Goal: Transaction & Acquisition: Purchase product/service

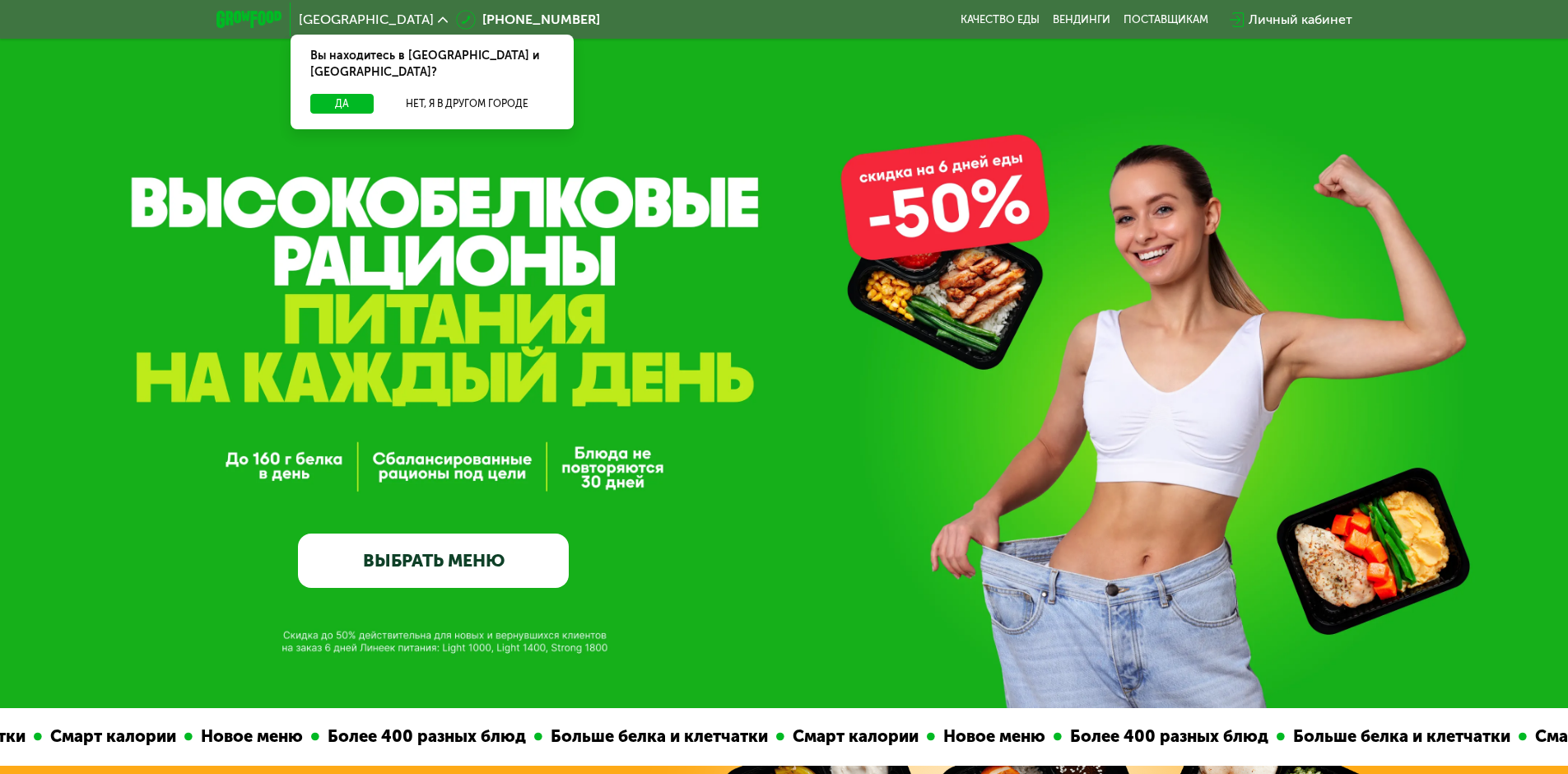
scroll to position [329, 0]
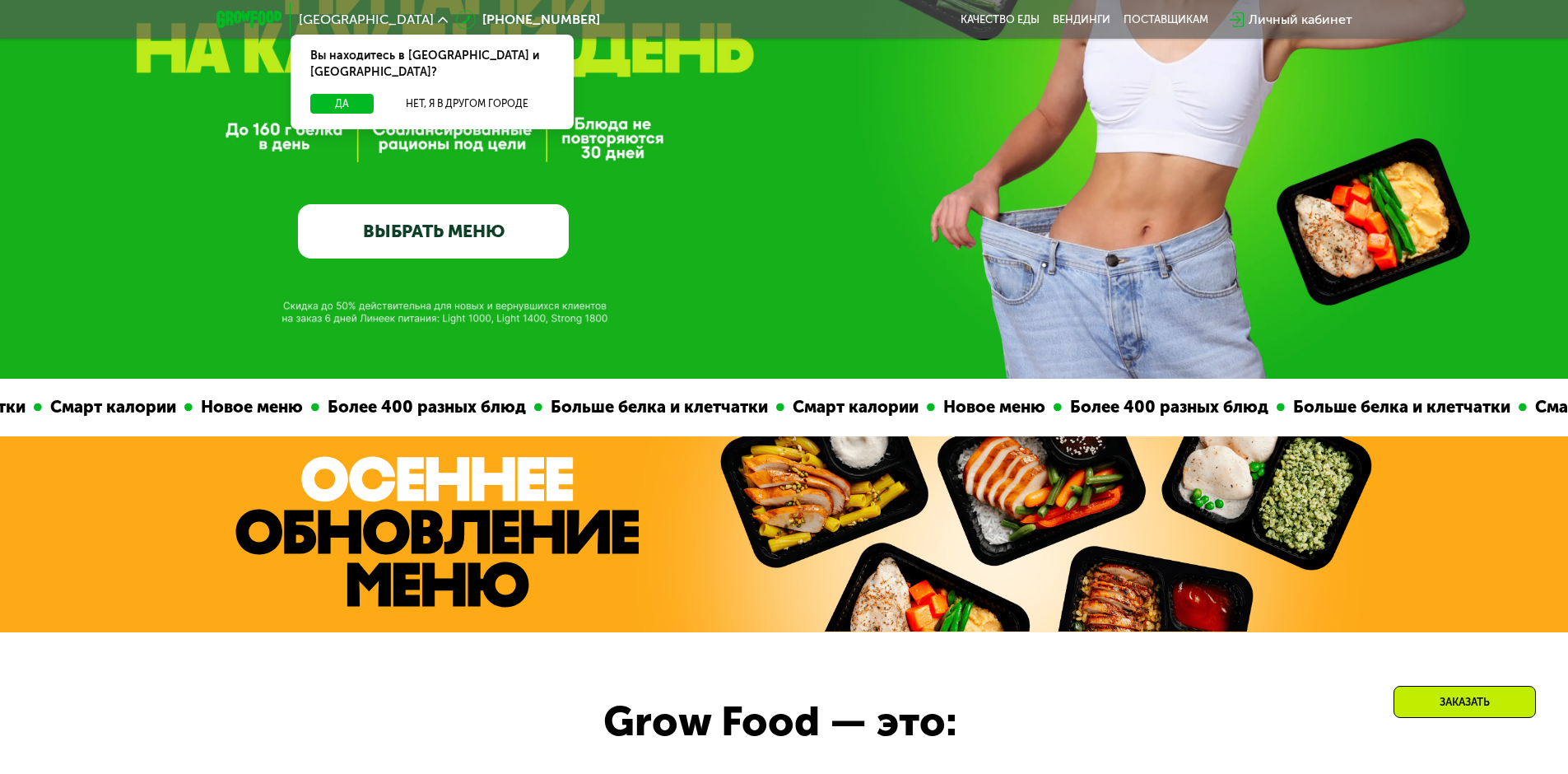
click at [450, 258] on link "ВЫБРАТЬ МЕНЮ" at bounding box center [433, 231] width 271 height 54
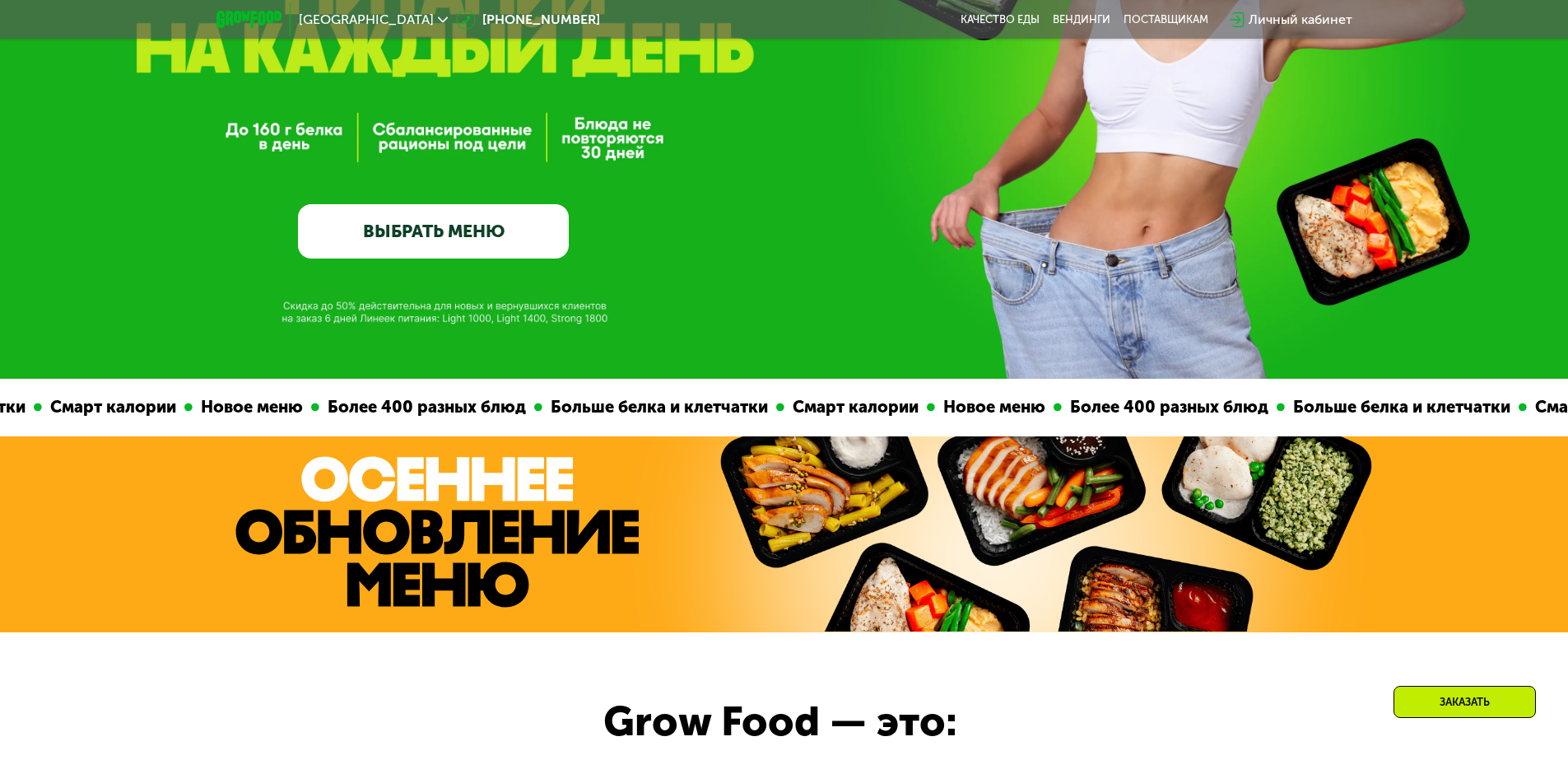
click at [489, 252] on link "ВЫБРАТЬ МЕНЮ" at bounding box center [433, 231] width 271 height 54
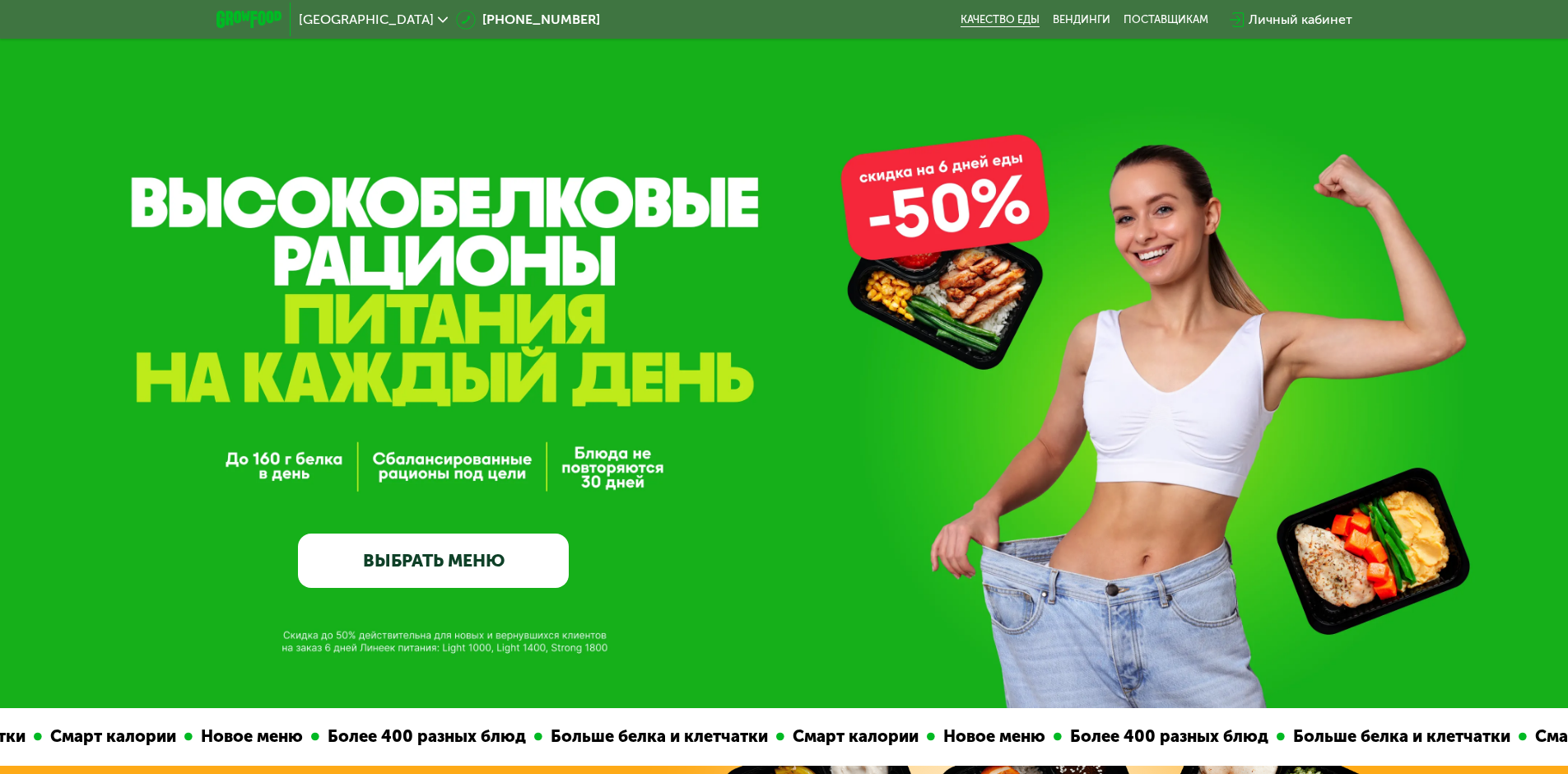
click at [1011, 14] on link "Качество еды" at bounding box center [1000, 20] width 79 height 14
click at [448, 579] on link "ВЫБРАТЬ МЕНЮ" at bounding box center [433, 561] width 271 height 54
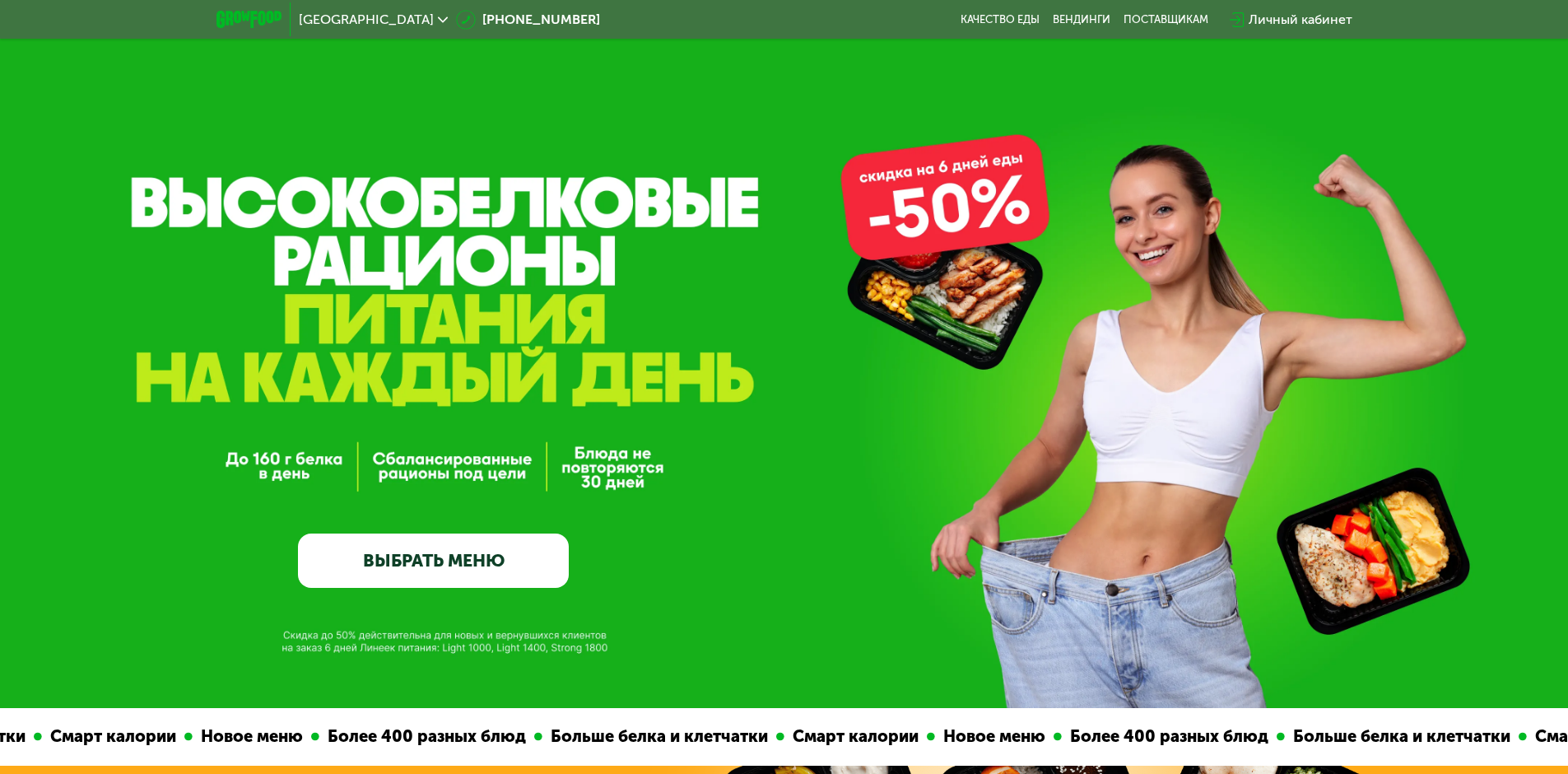
click at [440, 571] on link "ВЫБРАТЬ МЕНЮ" at bounding box center [433, 561] width 271 height 54
click at [439, 570] on link "ВЫБРАТЬ МЕНЮ" at bounding box center [433, 561] width 271 height 54
click at [439, 566] on link "ВЫБРАТЬ МЕНЮ" at bounding box center [433, 561] width 271 height 54
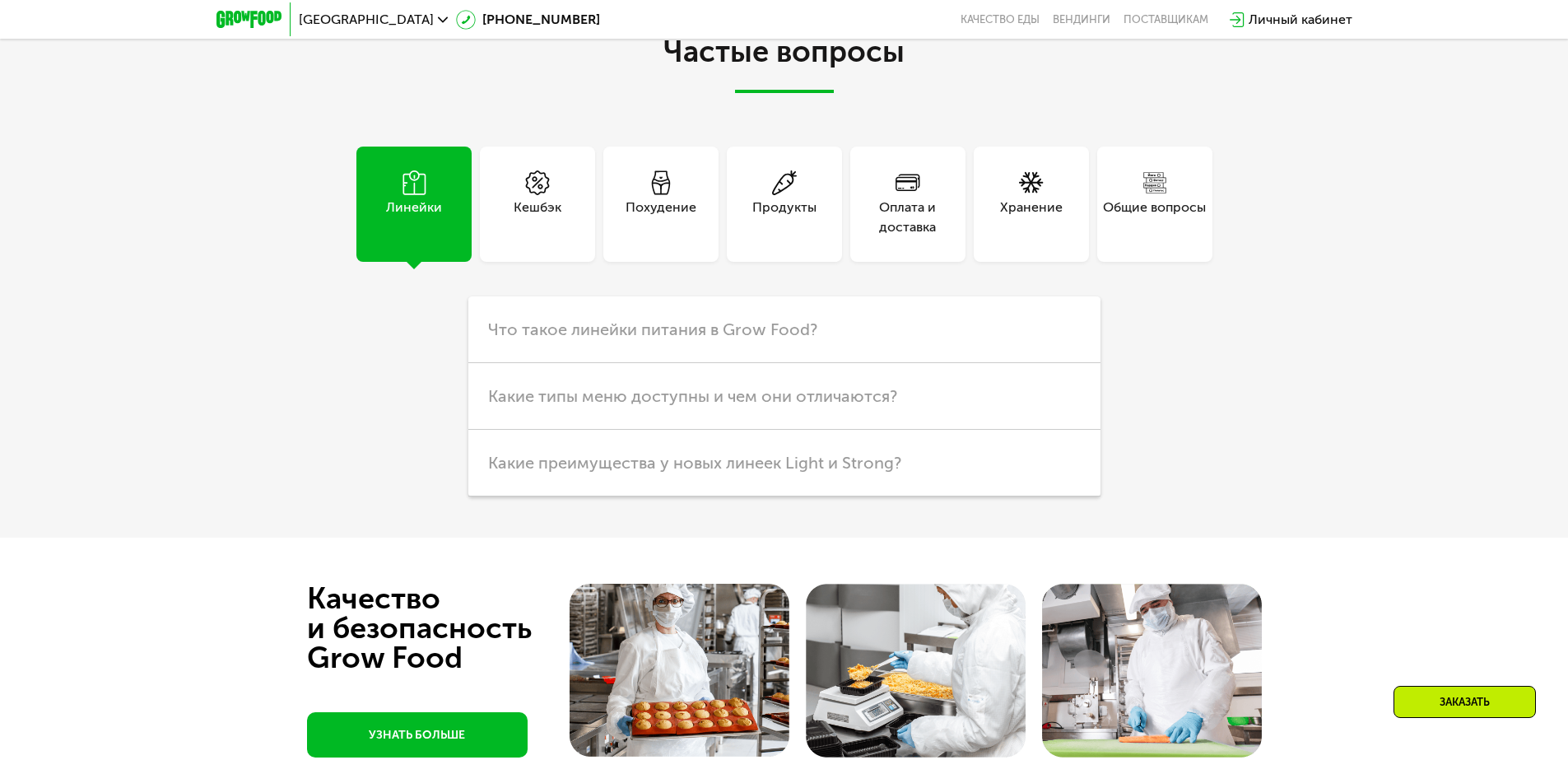
scroll to position [3952, 0]
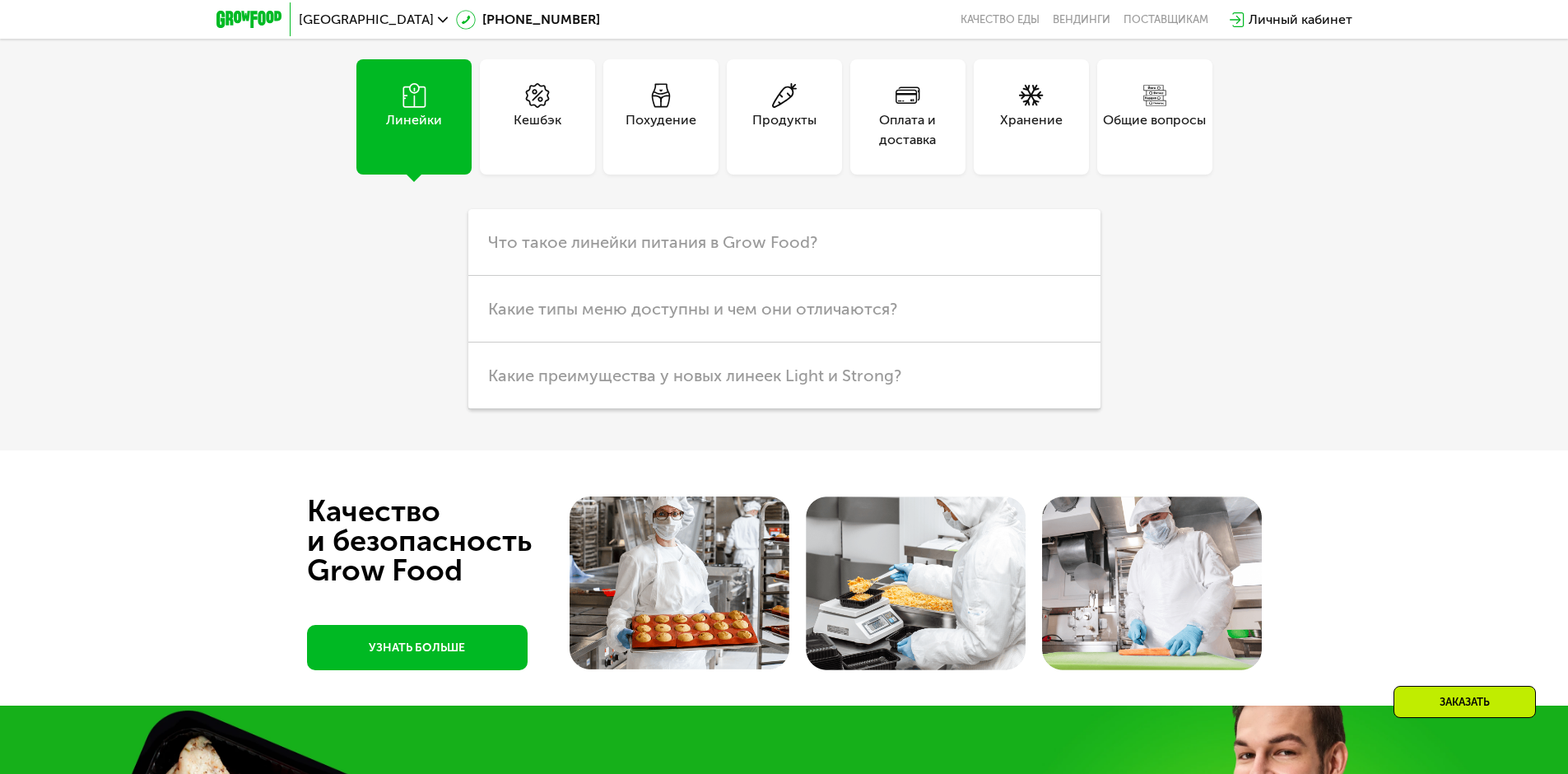
click at [664, 164] on div "Похудение" at bounding box center [661, 116] width 115 height 115
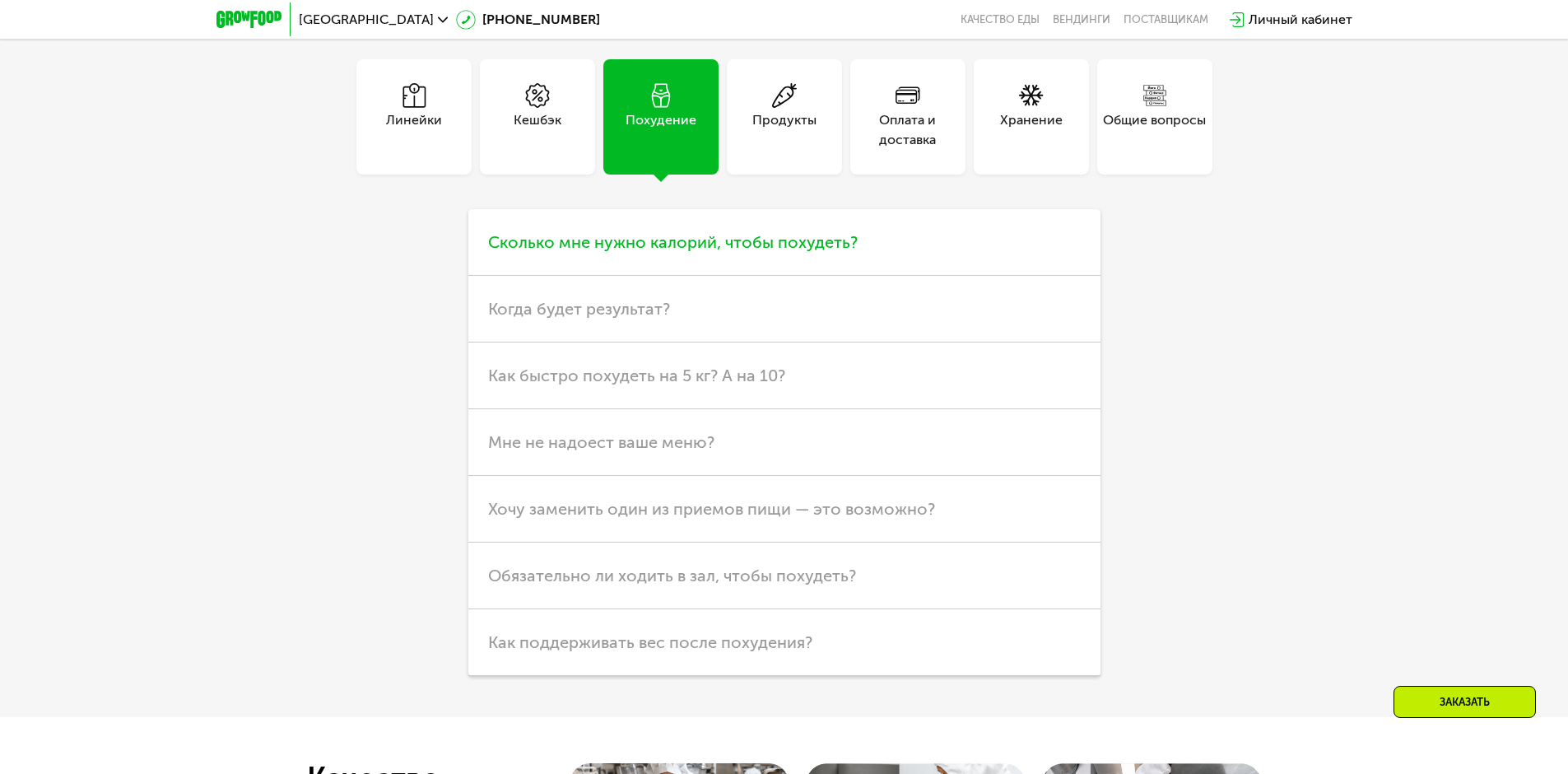
click at [764, 252] on span "Сколько мне нужно калорий, чтобы похудеть?" at bounding box center [673, 242] width 370 height 19
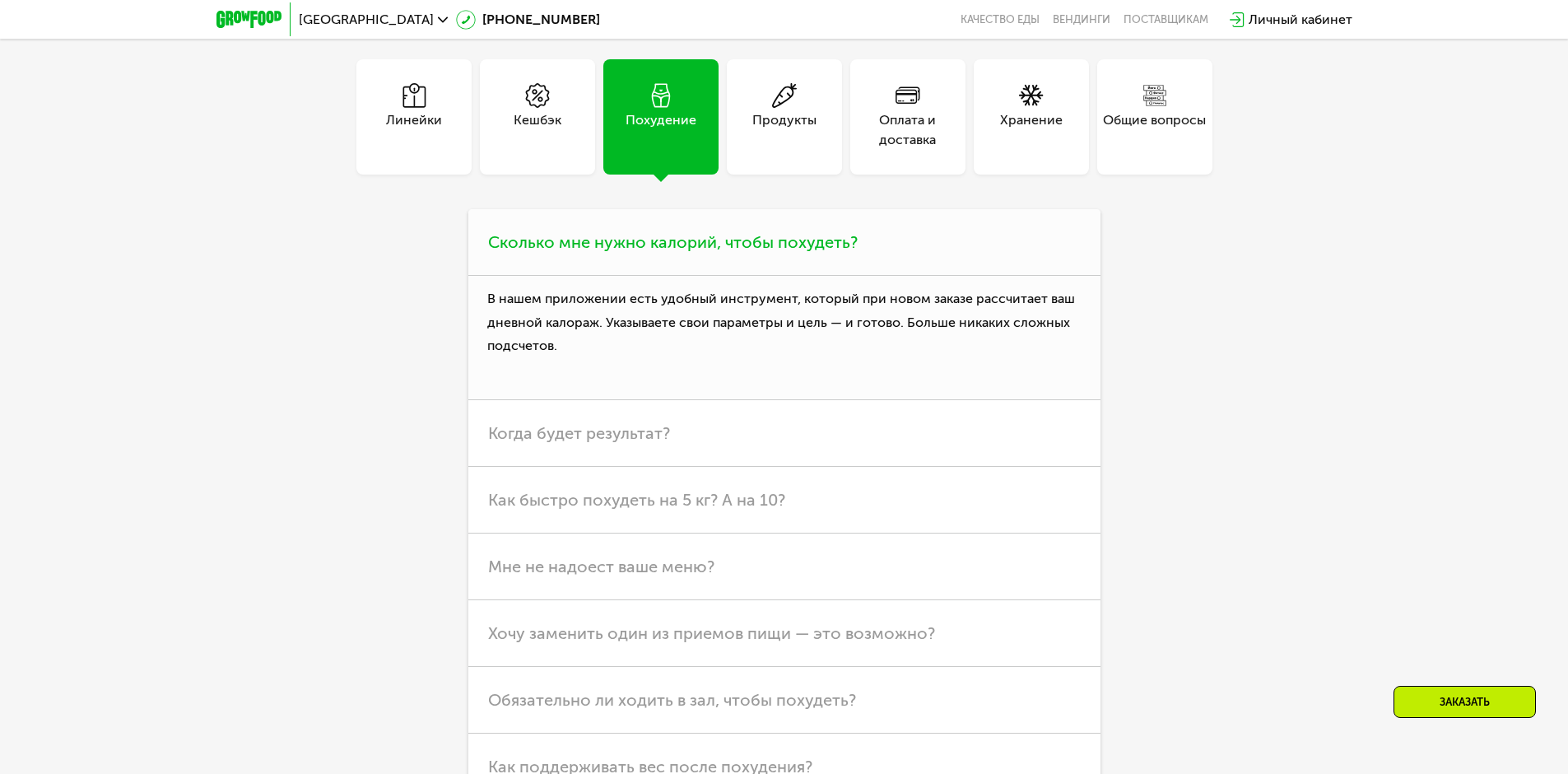
click at [779, 252] on span "Сколько мне нужно калорий, чтобы похудеть?" at bounding box center [673, 242] width 370 height 19
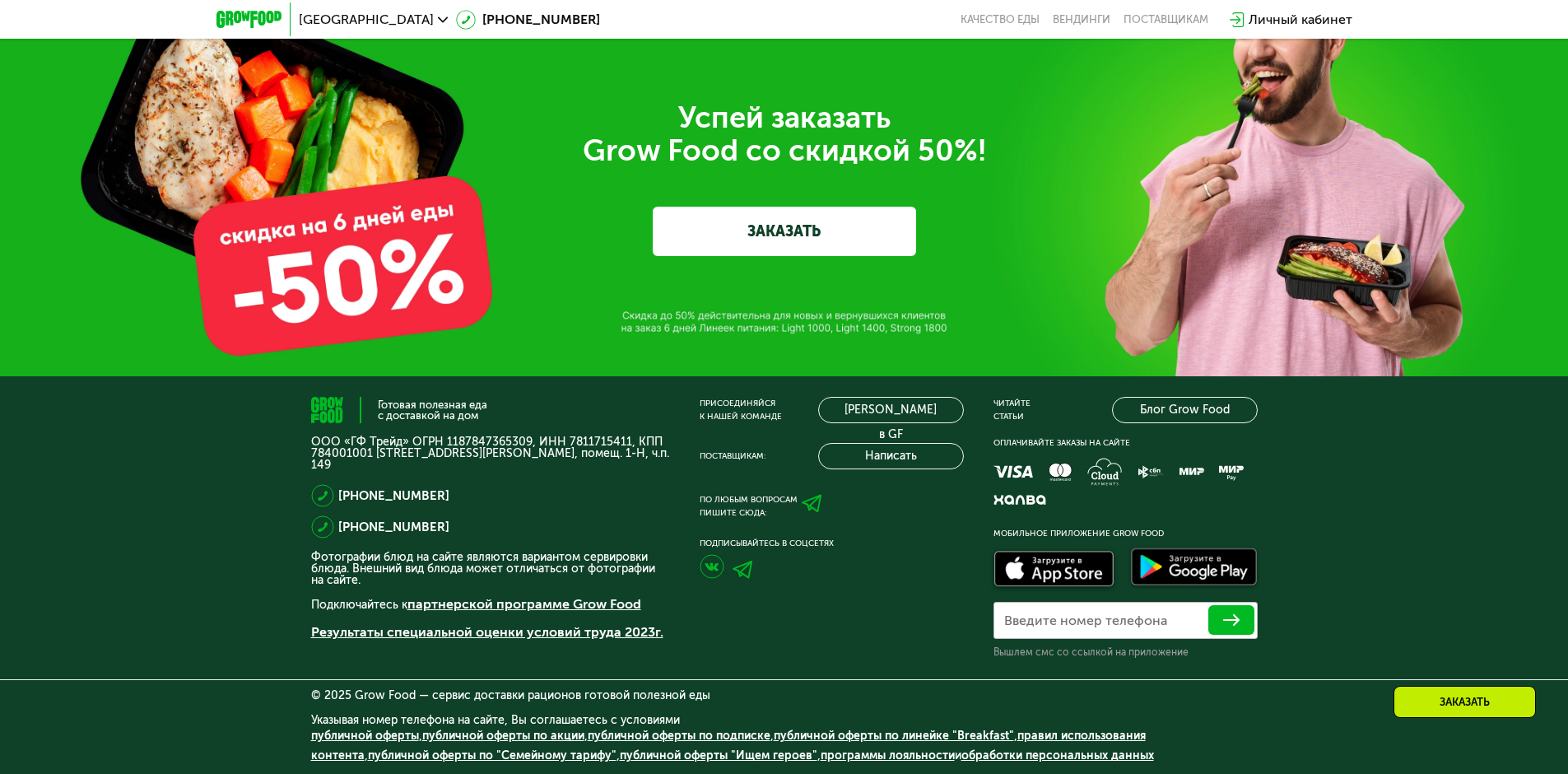
click at [754, 239] on link "ЗАКАЗАТЬ" at bounding box center [784, 231] width 263 height 49
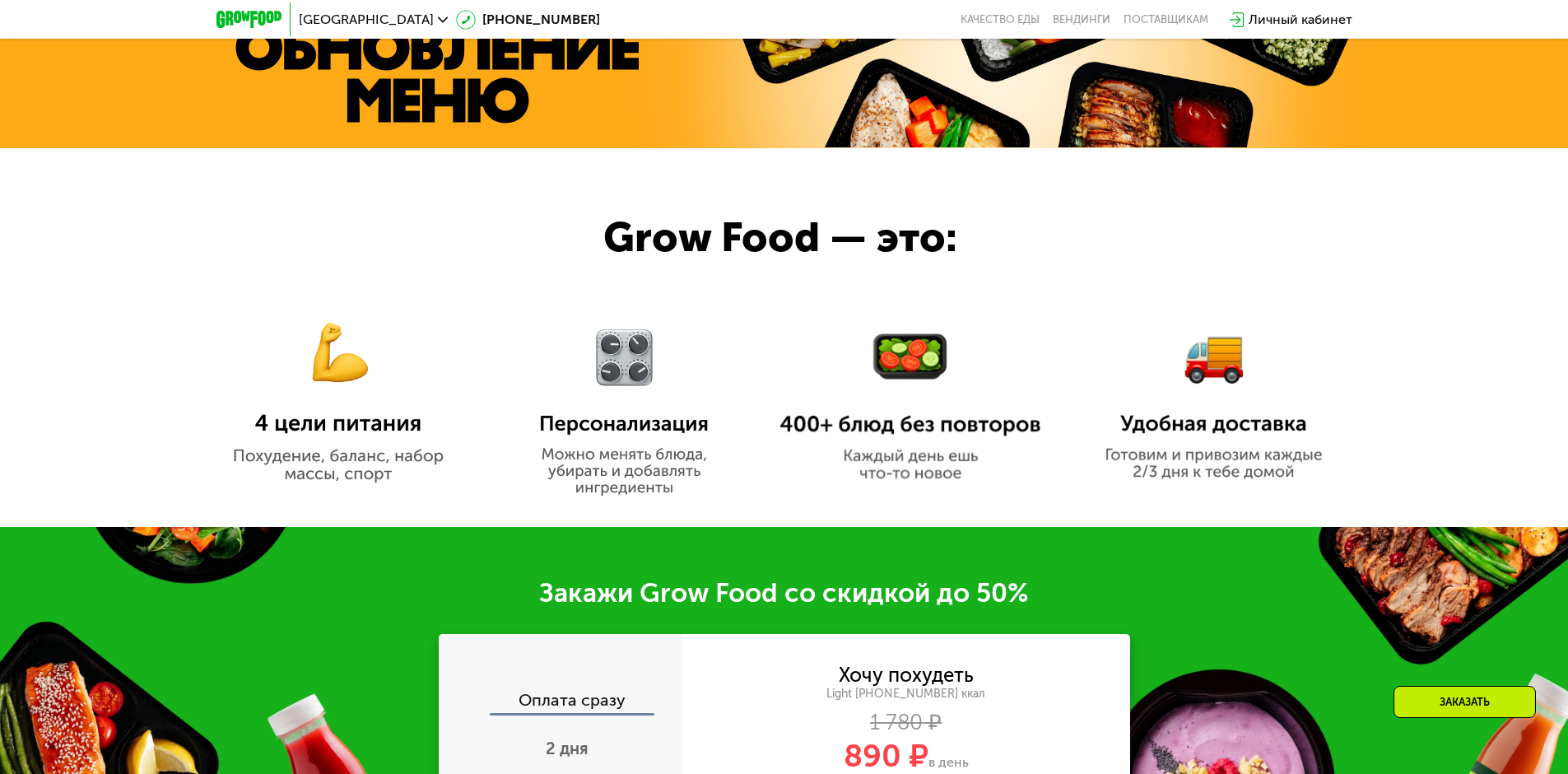
scroll to position [731, 0]
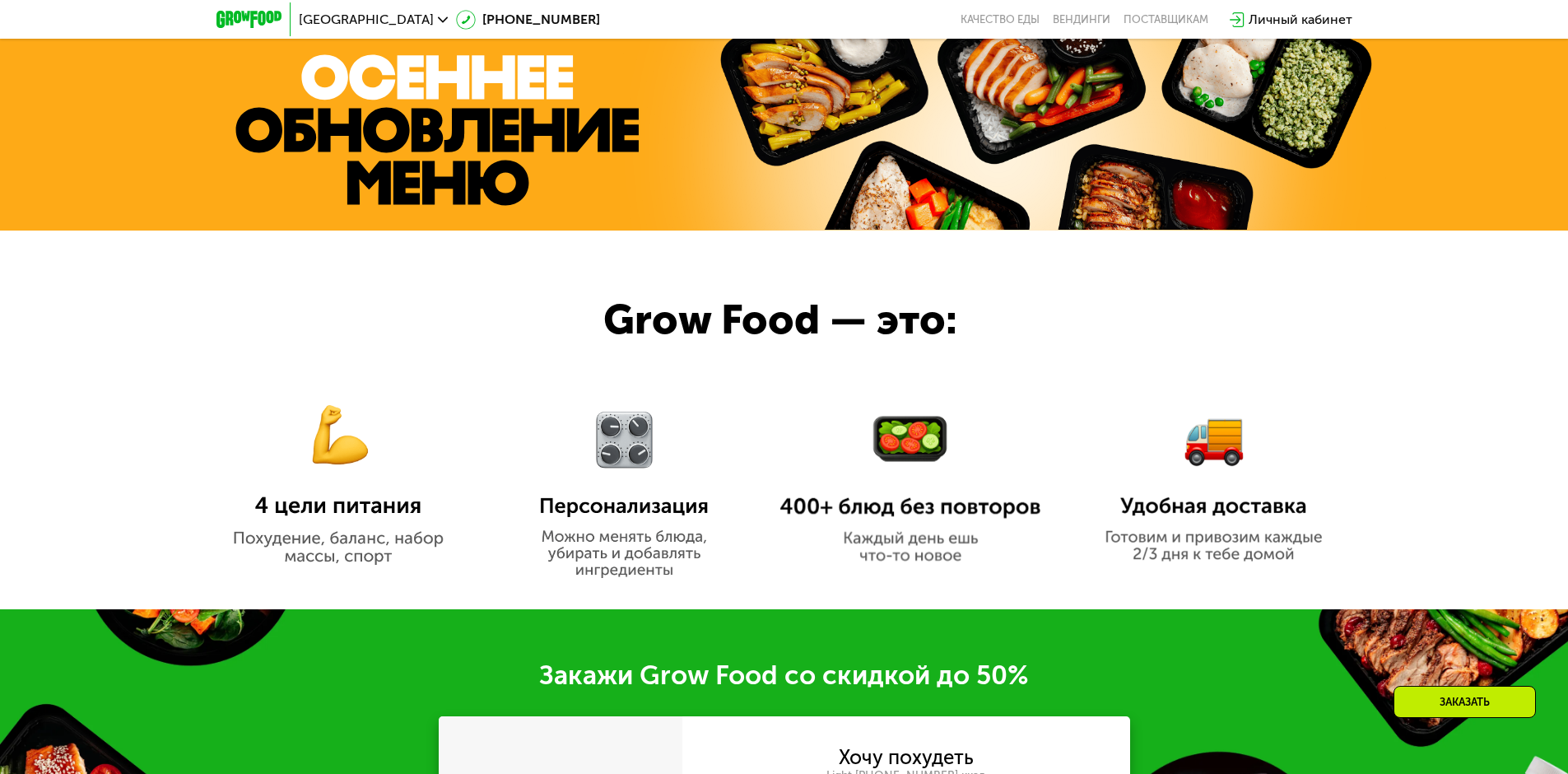
click at [914, 463] on img at bounding box center [910, 489] width 261 height 151
drag, startPoint x: 896, startPoint y: 438, endPoint x: 773, endPoint y: 365, distance: 143.0
click at [894, 438] on img at bounding box center [910, 489] width 261 height 151
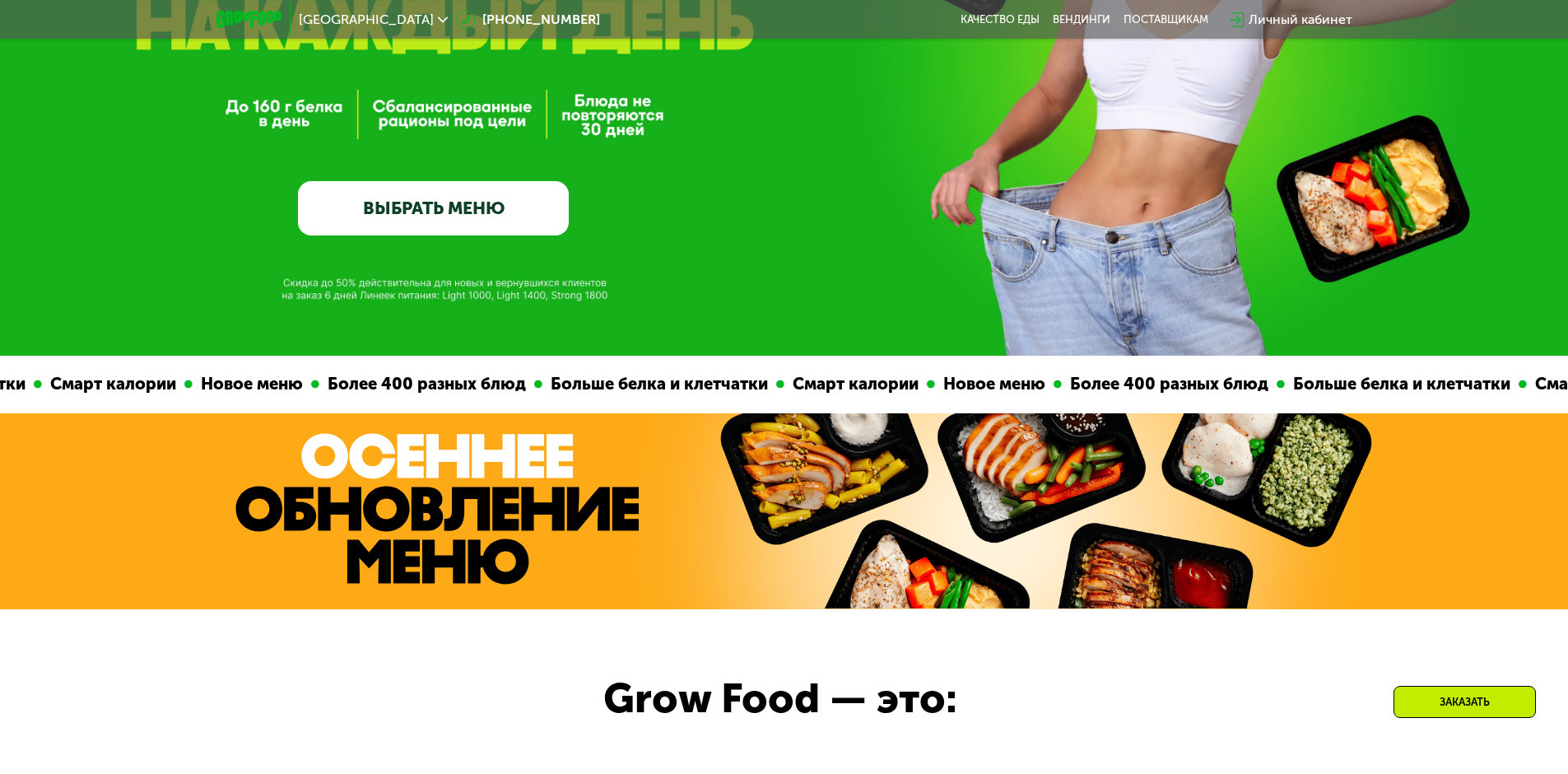
scroll to position [319, 0]
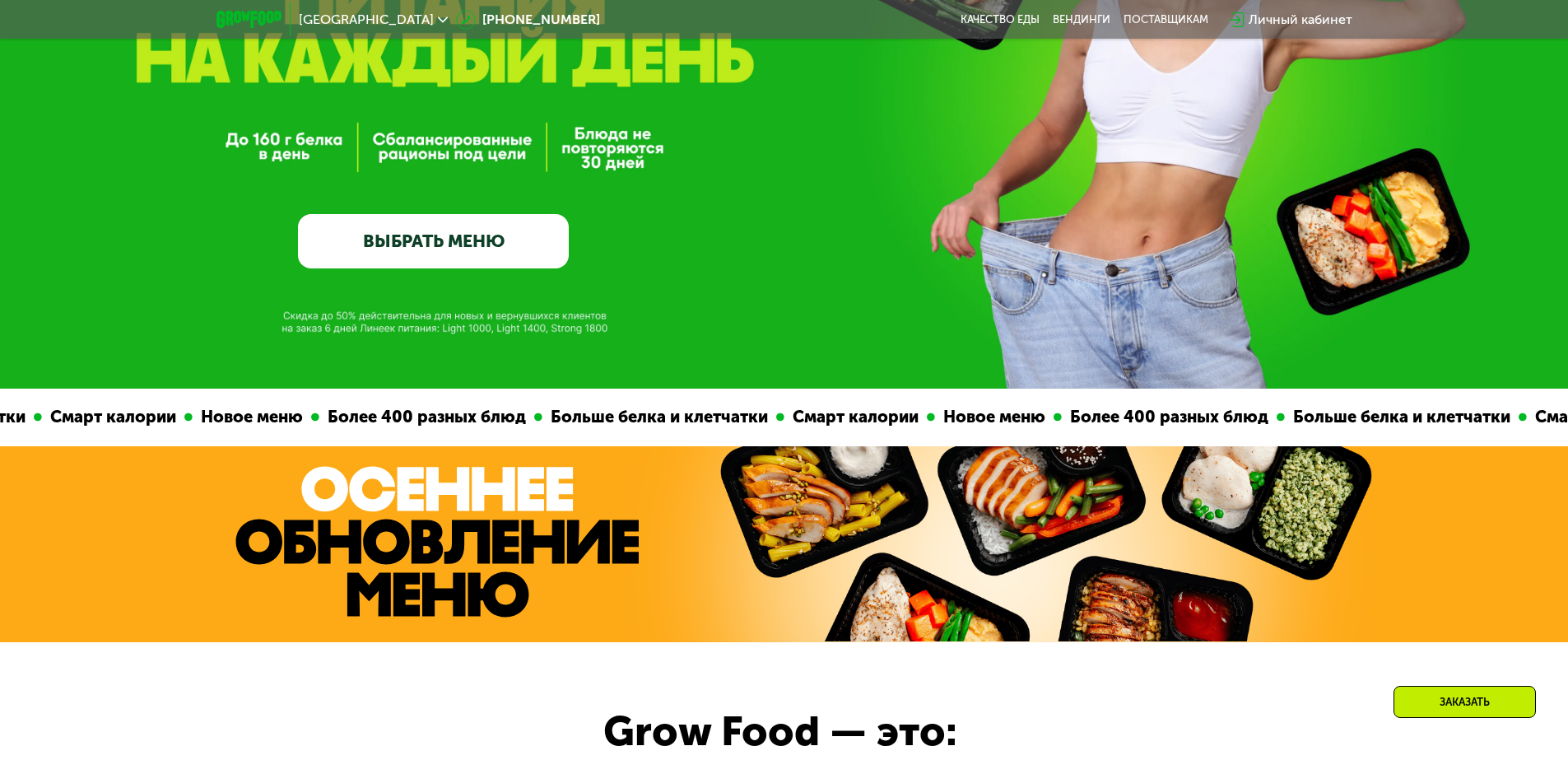
click at [515, 491] on img at bounding box center [436, 542] width 403 height 152
click at [754, 534] on img at bounding box center [1047, 544] width 669 height 195
click at [959, 495] on img at bounding box center [1047, 544] width 669 height 195
click at [703, 245] on div "GrowFood — доставка правильного питания ВЫБРАТЬ МЕНЮ" at bounding box center [784, 100] width 1568 height 338
click at [661, 227] on div "GrowFood — доставка правильного питания ВЫБРАТЬ МЕНЮ" at bounding box center [784, 100] width 1568 height 338
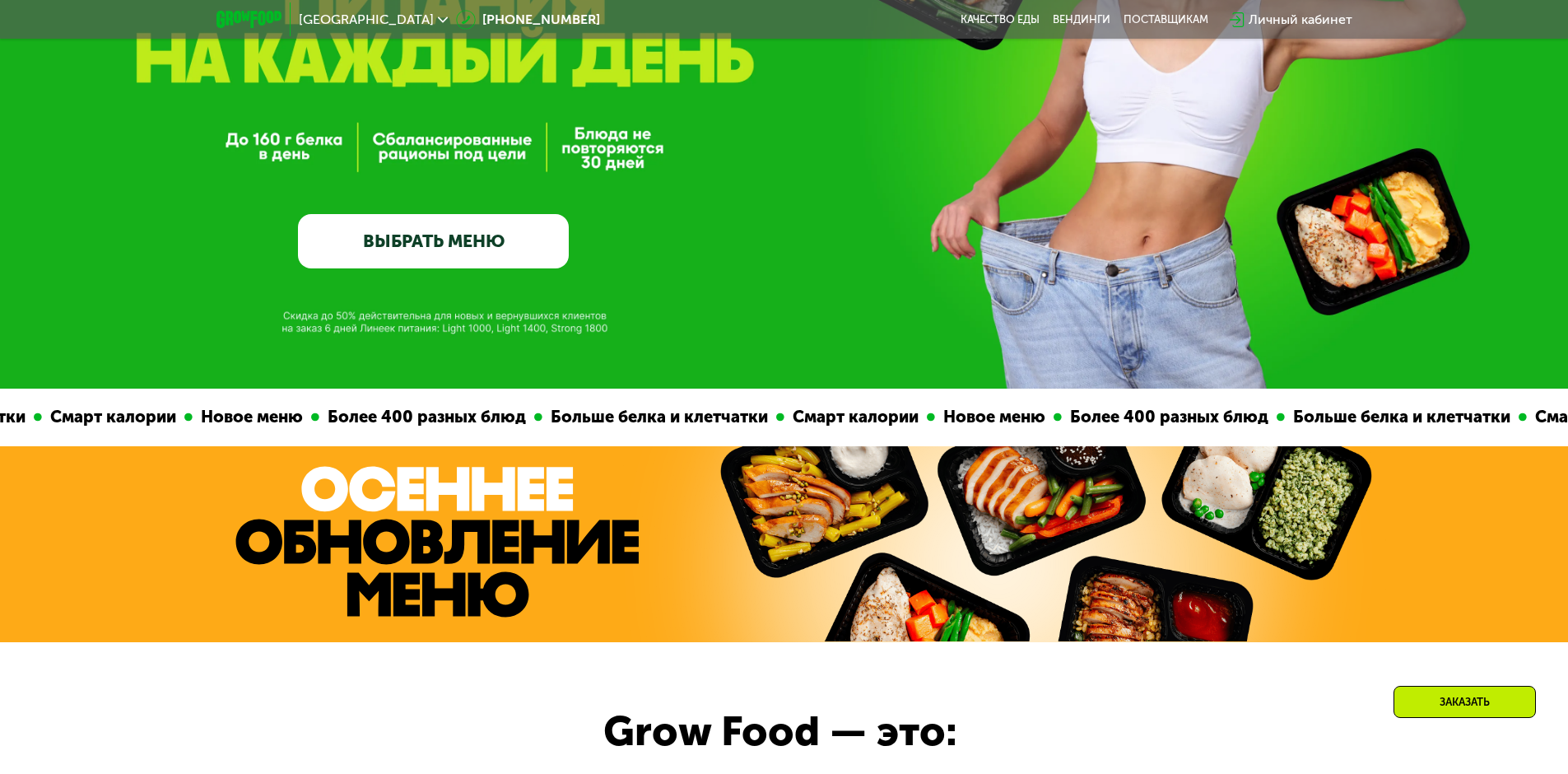
drag, startPoint x: 648, startPoint y: 238, endPoint x: 632, endPoint y: 307, distance: 70.8
click at [648, 242] on div "GrowFood — доставка правильного питания ВЫБРАТЬ МЕНЮ" at bounding box center [784, 100] width 1568 height 338
click at [628, 308] on div "GrowFood — доставка правильного питания ВЫБРАТЬ МЕНЮ" at bounding box center [784, 35] width 1568 height 708
click at [597, 319] on div "GrowFood — доставка правильного питания ВЫБРАТЬ МЕНЮ" at bounding box center [784, 35] width 1568 height 708
click at [485, 223] on link "ВЫБРАТЬ МЕНЮ" at bounding box center [433, 241] width 271 height 54
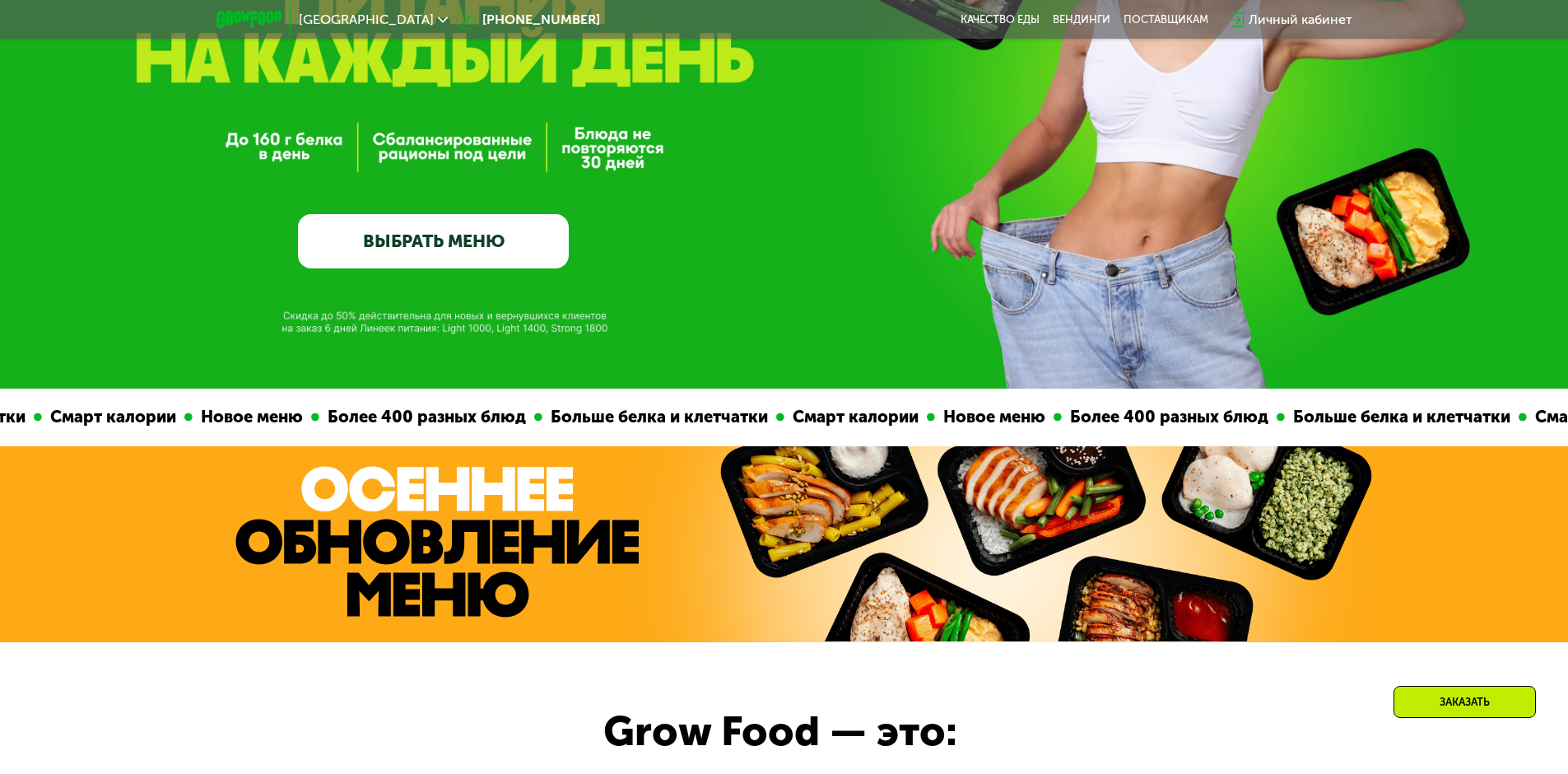
click at [483, 229] on link "ВЫБРАТЬ МЕНЮ" at bounding box center [433, 241] width 271 height 54
click at [475, 231] on link "ВЫБРАТЬ МЕНЮ" at bounding box center [433, 241] width 271 height 54
click at [473, 231] on link "ВЫБРАТЬ МЕНЮ" at bounding box center [433, 241] width 271 height 54
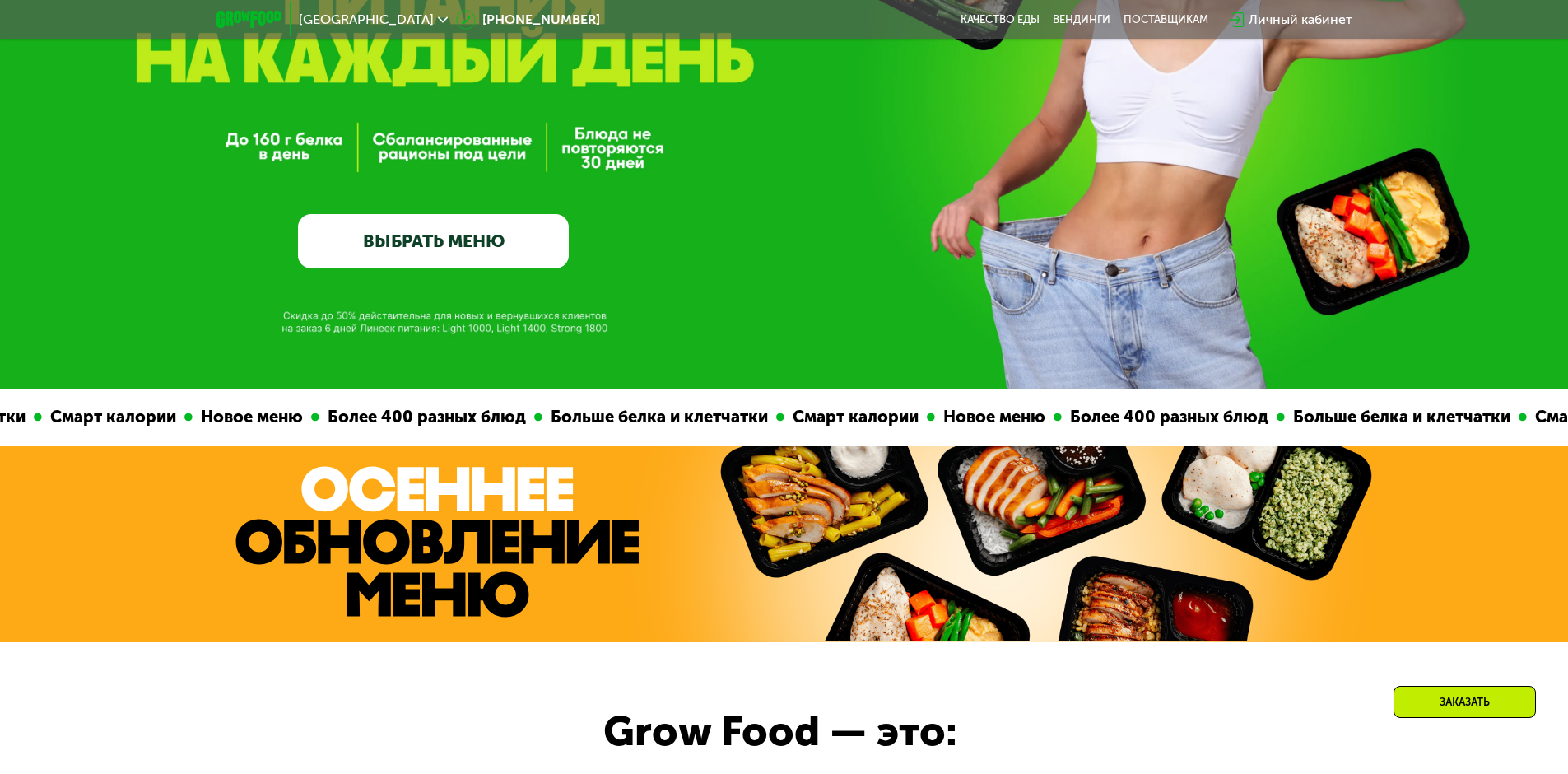
click at [467, 231] on link "ВЫБРАТЬ МЕНЮ" at bounding box center [433, 241] width 271 height 54
click at [455, 231] on link "ВЫБРАТЬ МЕНЮ" at bounding box center [433, 241] width 271 height 54
click at [454, 231] on link "ВЫБРАТЬ МЕНЮ" at bounding box center [433, 241] width 271 height 54
click at [468, 168] on div "GrowFood — доставка правильного питания ВЫБРАТЬ МЕНЮ" at bounding box center [433, 100] width 271 height 338
drag, startPoint x: 587, startPoint y: 166, endPoint x: 610, endPoint y: 165, distance: 23.0
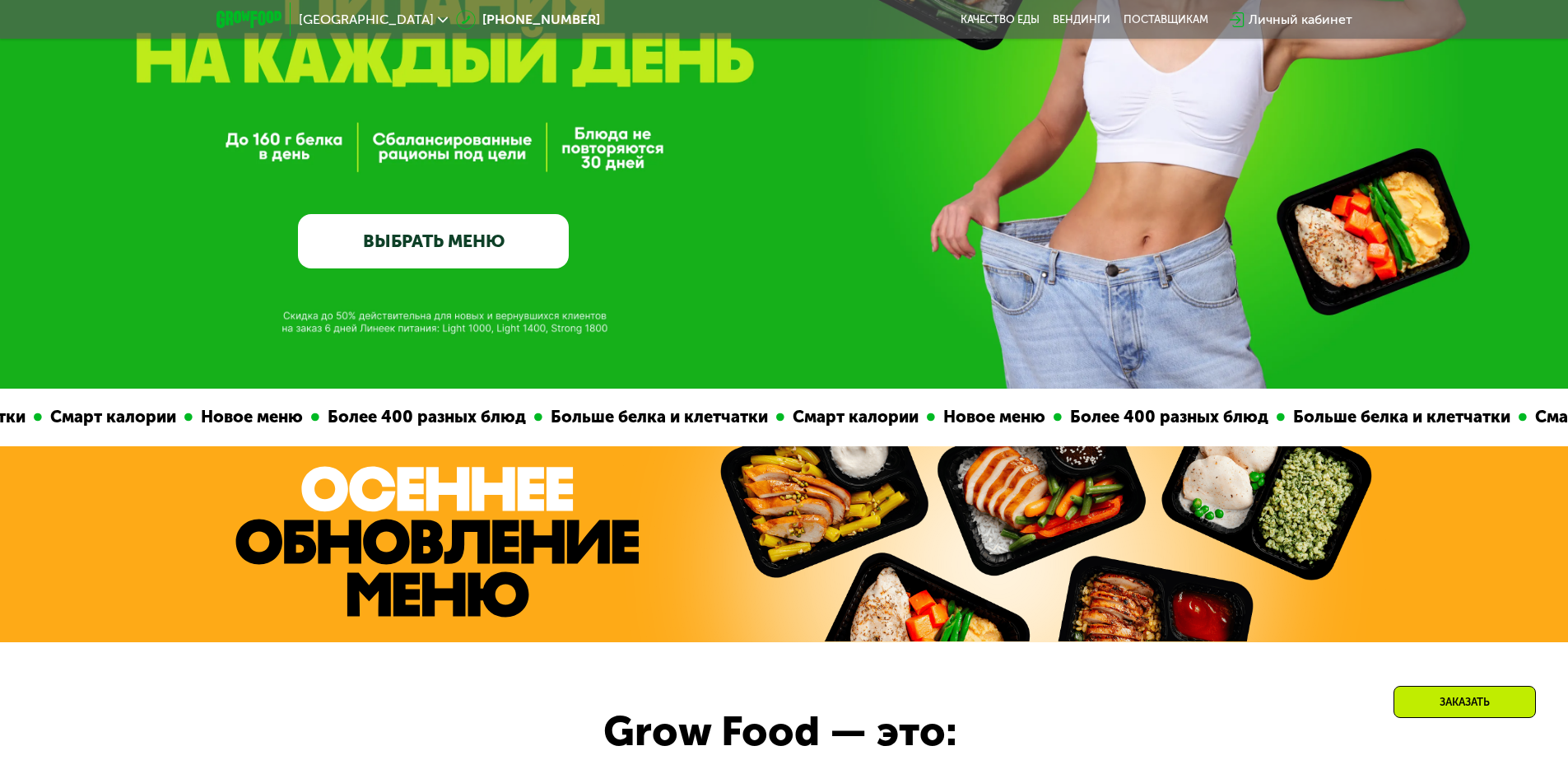
click at [589, 166] on div "GrowFood — доставка правильного питания ВЫБРАТЬ МЕНЮ" at bounding box center [784, 100] width 1568 height 338
drag, startPoint x: 610, startPoint y: 165, endPoint x: 631, endPoint y: 164, distance: 21.0
click at [616, 165] on div "GrowFood — доставка правильного питания ВЫБРАТЬ МЕНЮ" at bounding box center [784, 100] width 1568 height 338
drag, startPoint x: 631, startPoint y: 164, endPoint x: 692, endPoint y: 189, distance: 65.9
click at [632, 165] on div "GrowFood — доставка правильного питания ВЫБРАТЬ МЕНЮ" at bounding box center [784, 100] width 1568 height 338
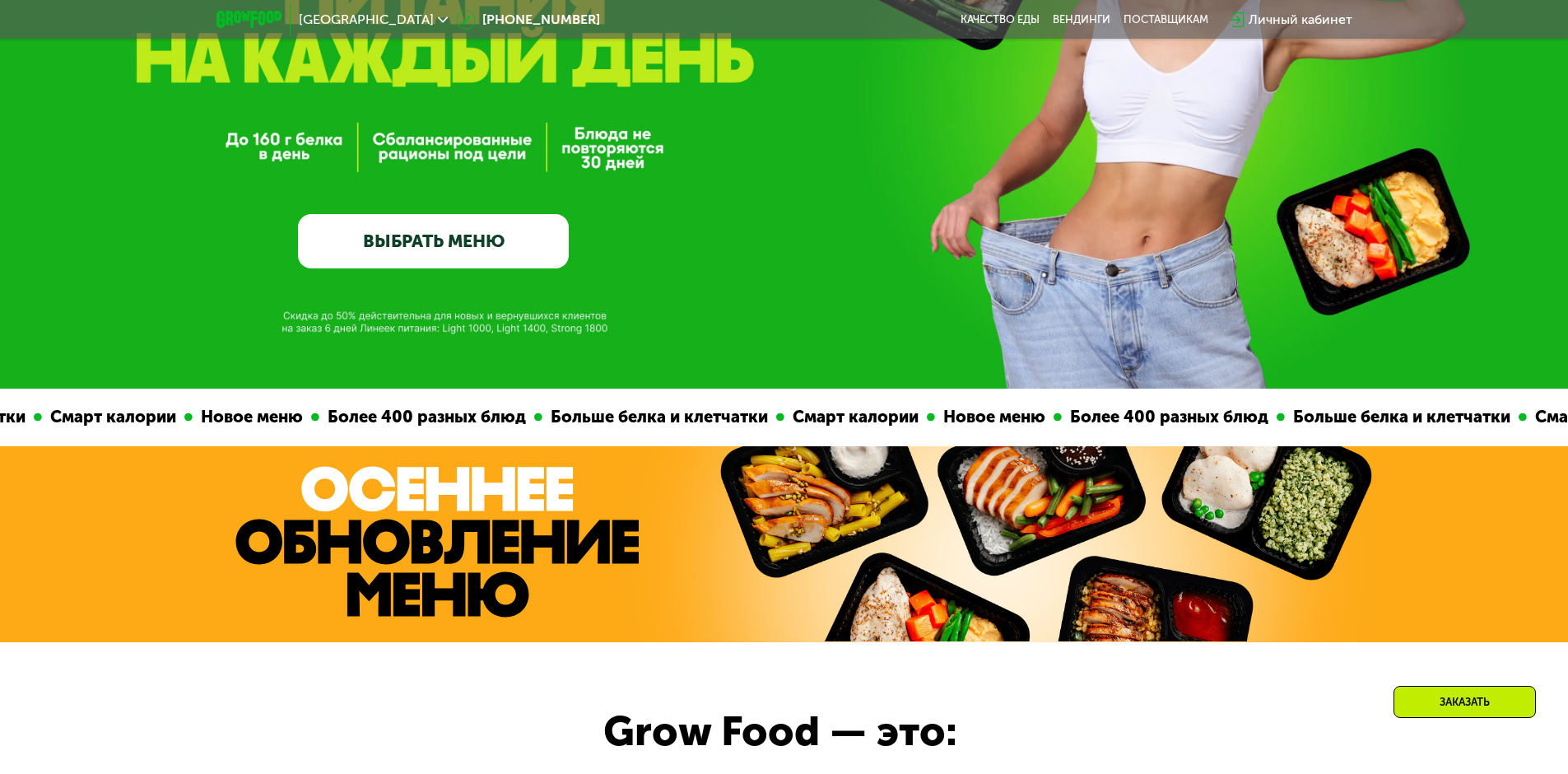
click at [257, 13] on img at bounding box center [249, 19] width 65 height 17
click at [451, 500] on img at bounding box center [436, 542] width 403 height 152
click at [457, 510] on img at bounding box center [436, 542] width 403 height 152
click at [683, 402] on div at bounding box center [687, 418] width 9 height 58
click at [735, 420] on div "Смарт калории" at bounding box center [806, 417] width 142 height 25
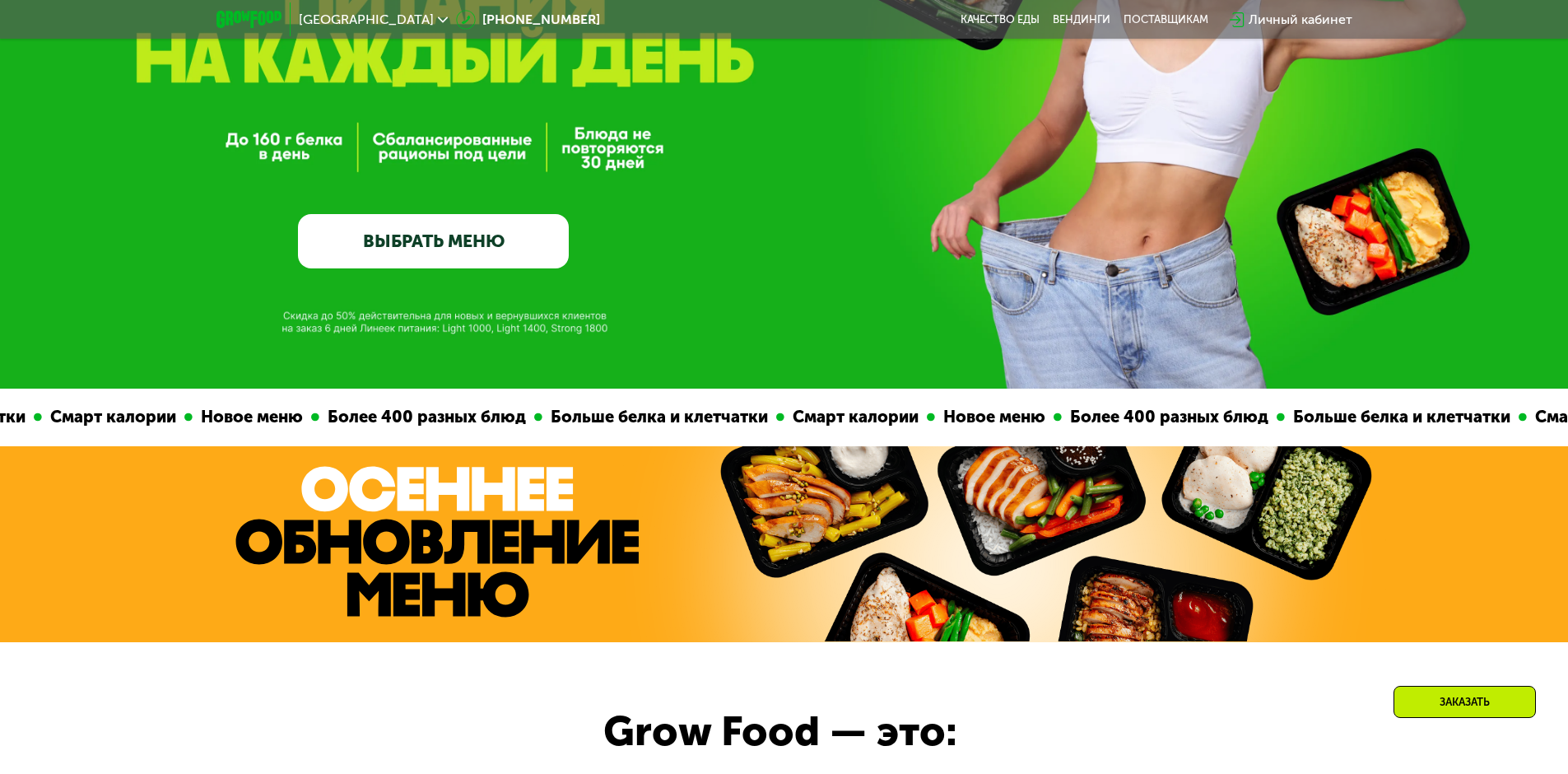
click at [656, 420] on div "Смарт калории" at bounding box center [726, 417] width 142 height 25
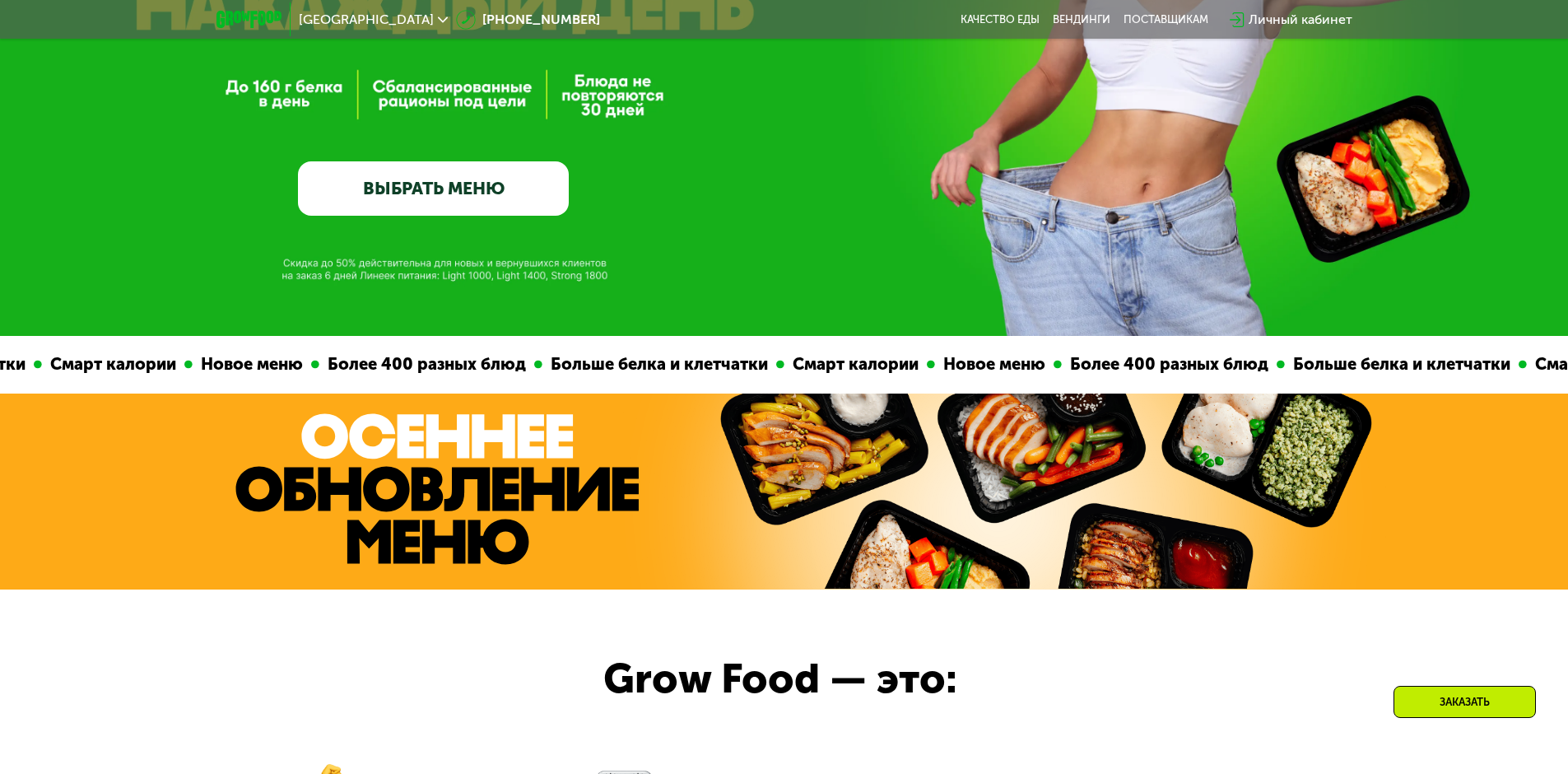
scroll to position [731, 0]
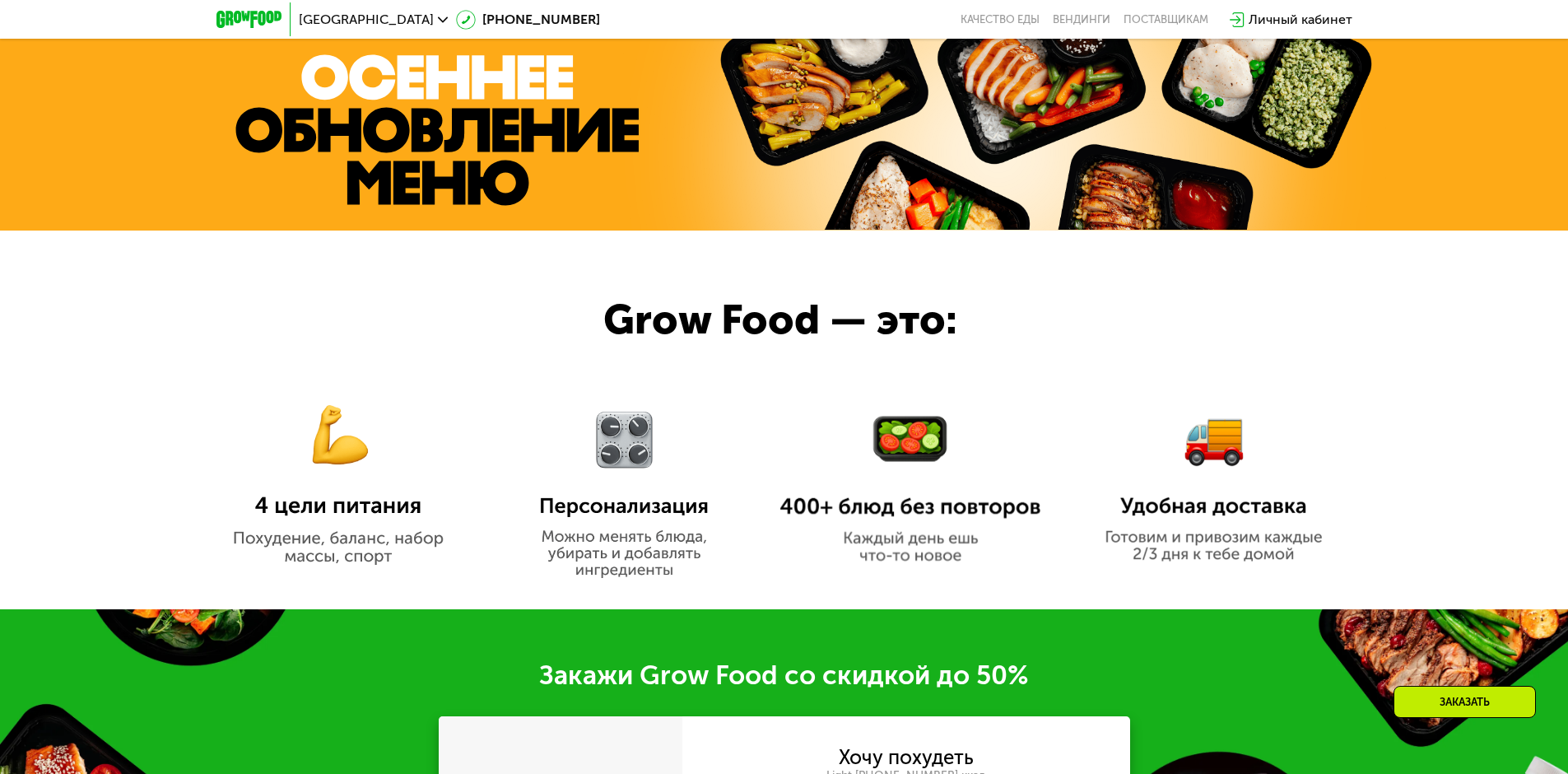
click at [1532, 700] on div "Заказать" at bounding box center [1464, 701] width 142 height 32
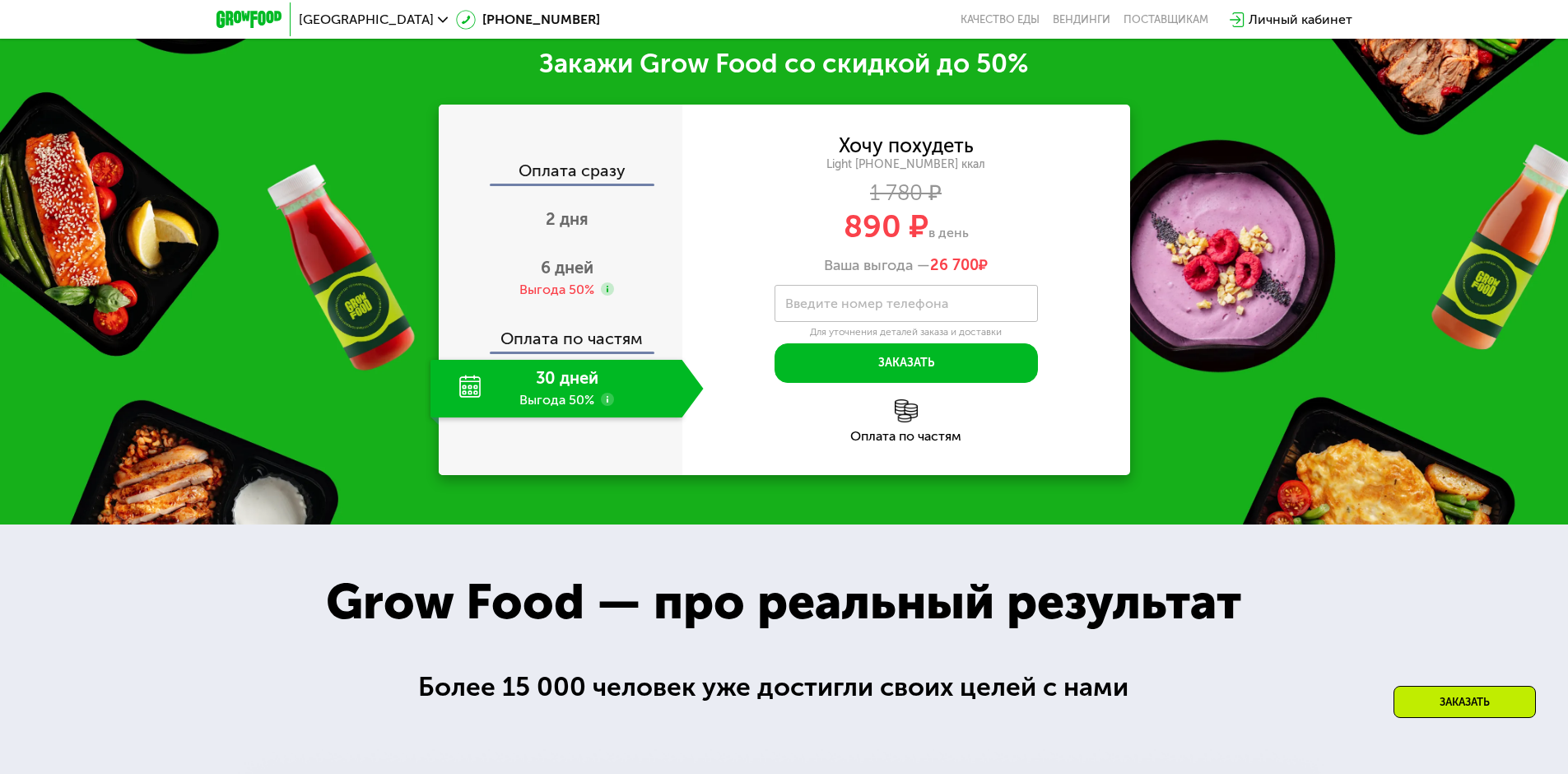
scroll to position [1347, 0]
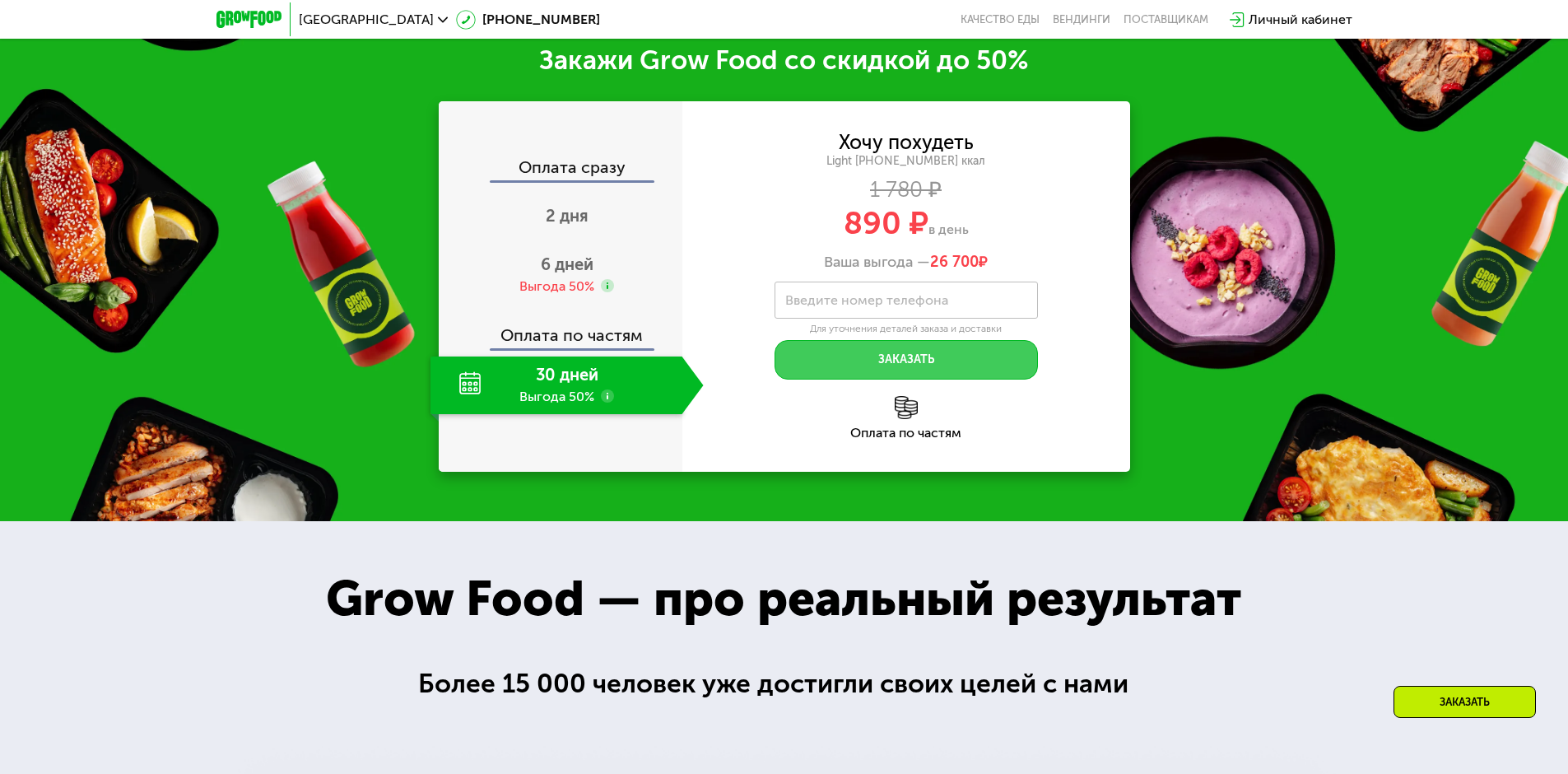
click at [834, 368] on button "Заказать" at bounding box center [906, 360] width 263 height 40
click at [873, 359] on button "Заказать" at bounding box center [906, 360] width 263 height 40
click at [893, 161] on div "Light [PHONE_NUMBER] ккал" at bounding box center [906, 161] width 448 height 15
click at [899, 163] on div "Light [PHONE_NUMBER] ккал" at bounding box center [906, 161] width 448 height 15
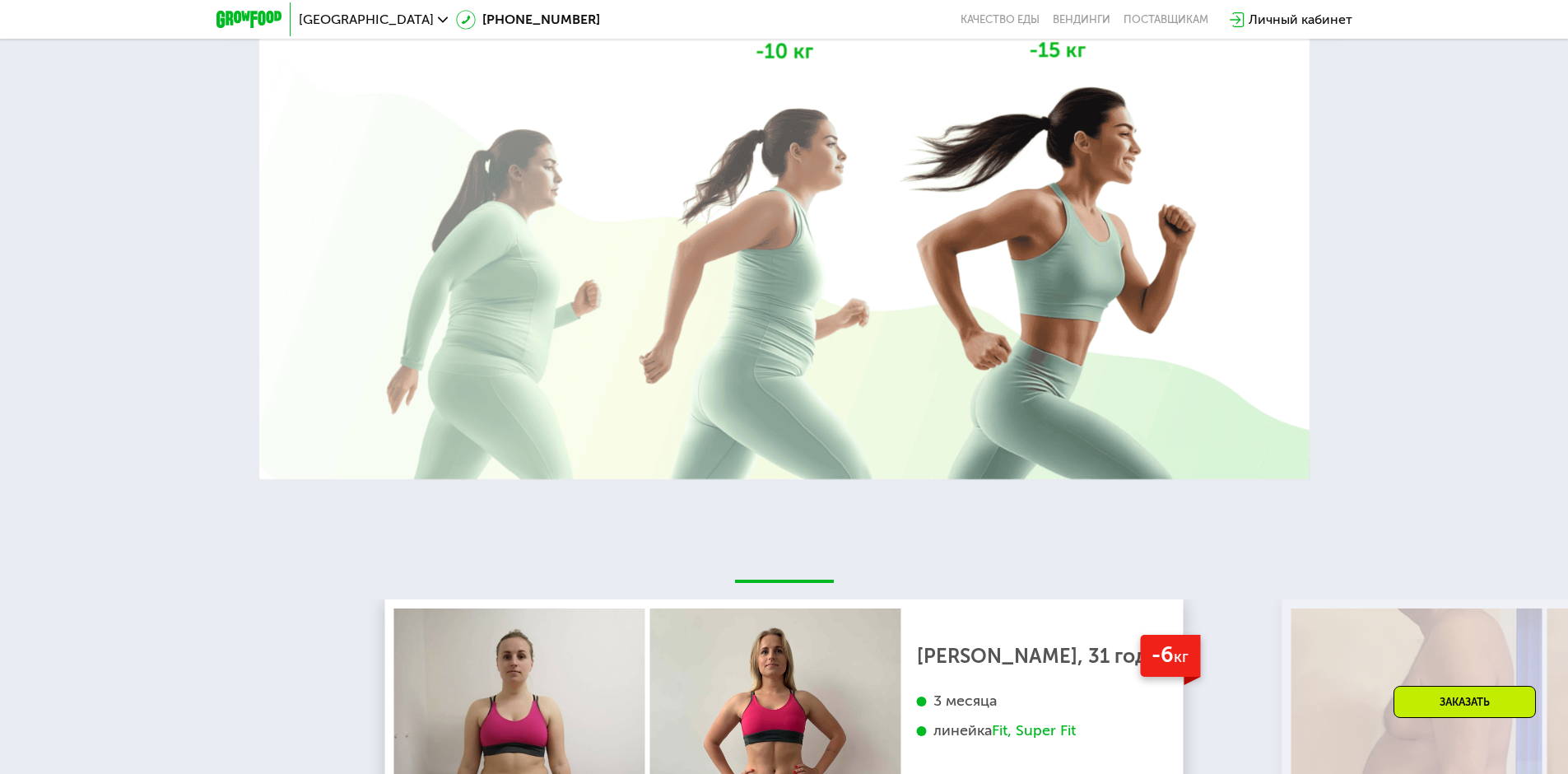
scroll to position [2581, 0]
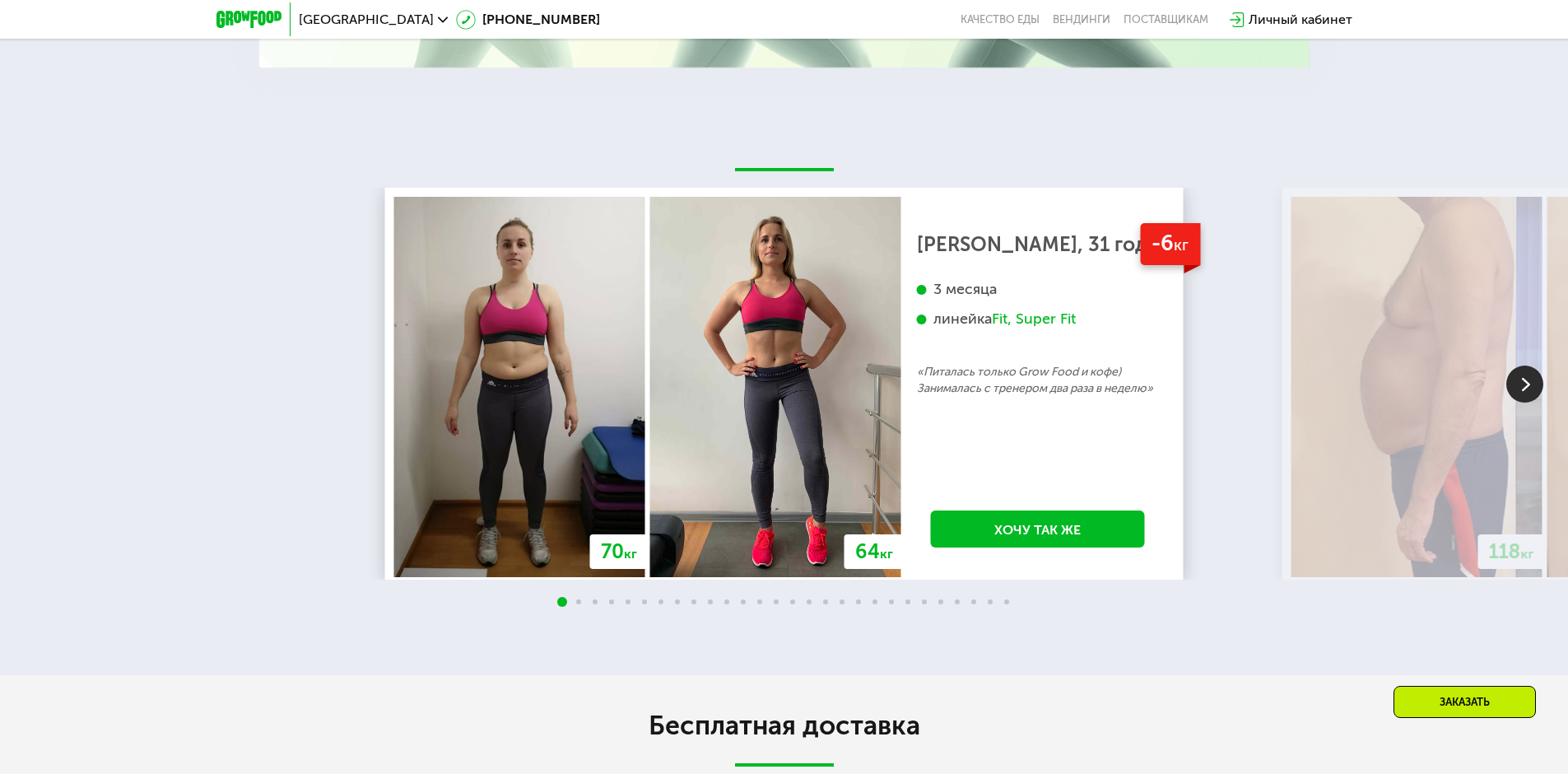
click at [1524, 392] on img at bounding box center [1525, 384] width 37 height 37
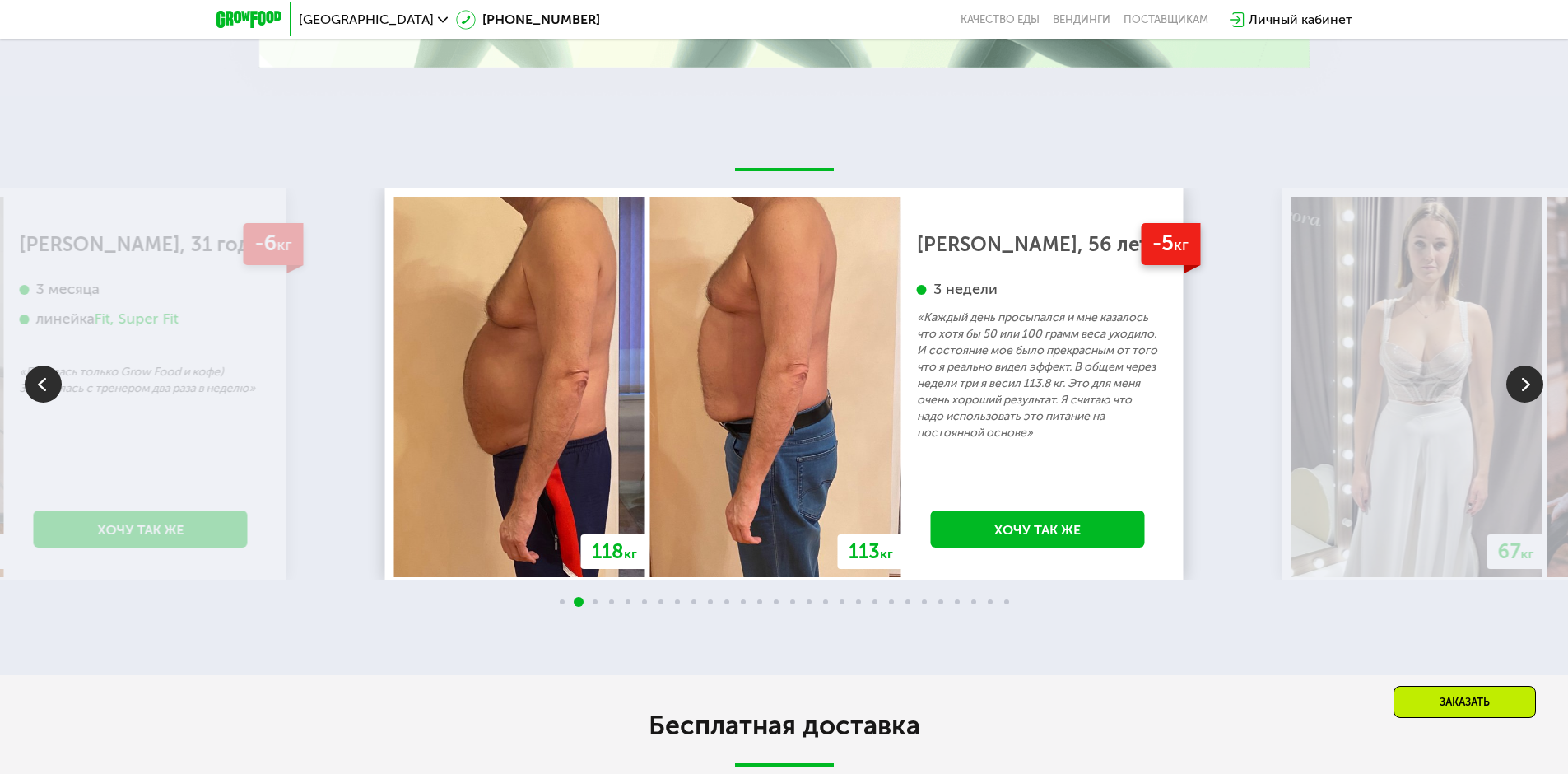
click at [1524, 392] on img at bounding box center [1525, 384] width 37 height 37
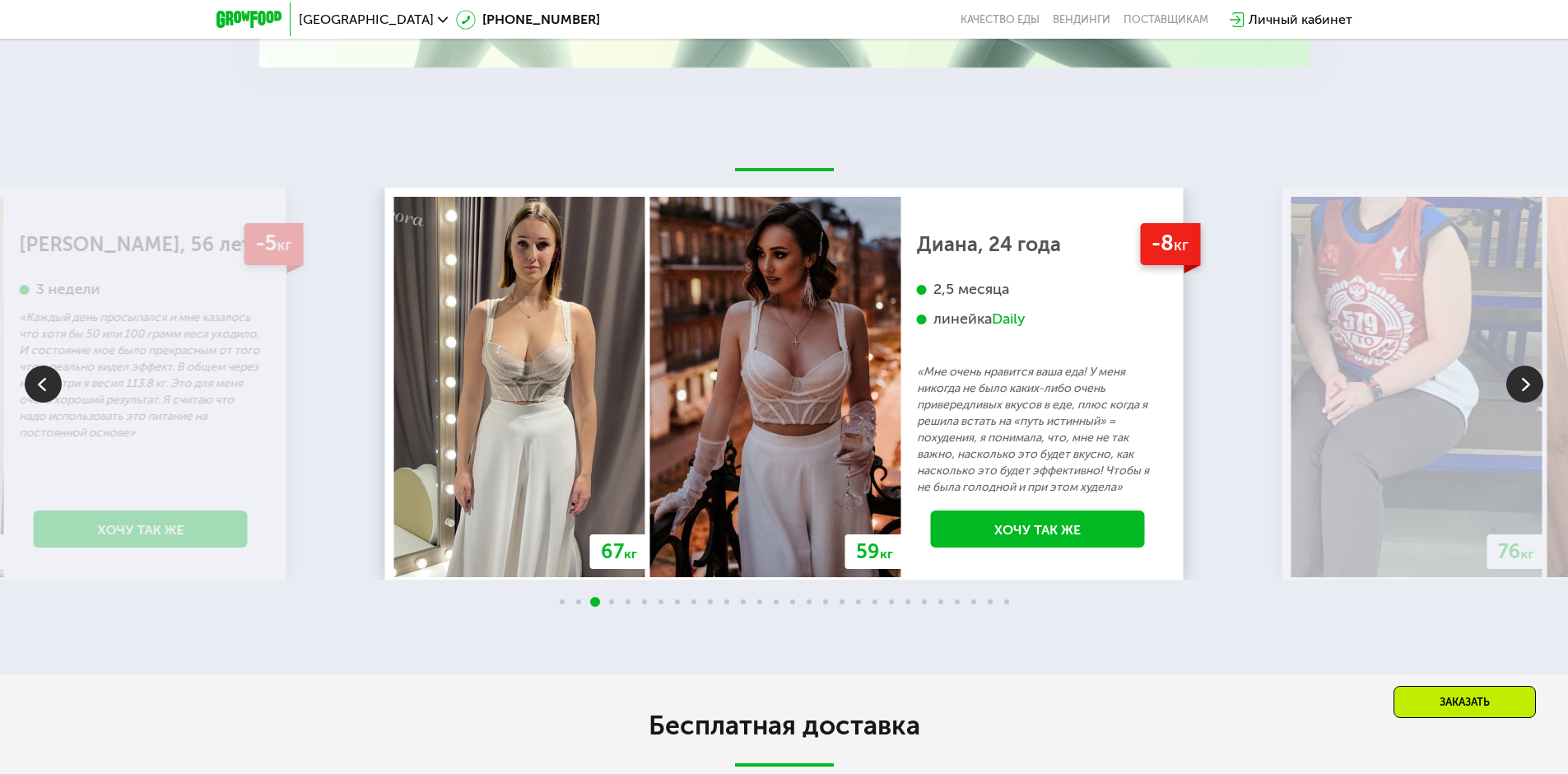
click at [1524, 392] on img at bounding box center [1525, 384] width 37 height 37
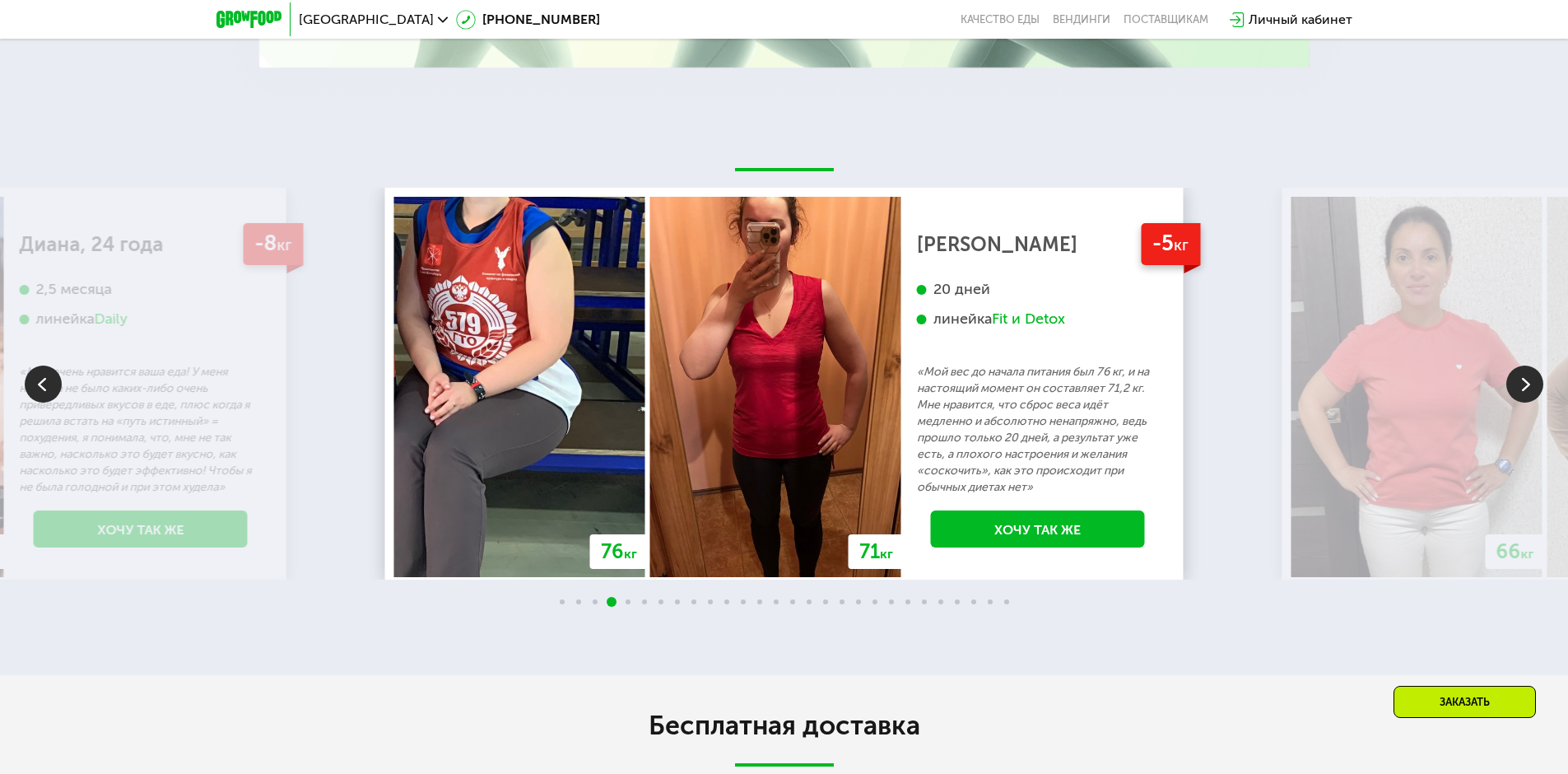
click at [1525, 390] on img at bounding box center [1525, 384] width 37 height 37
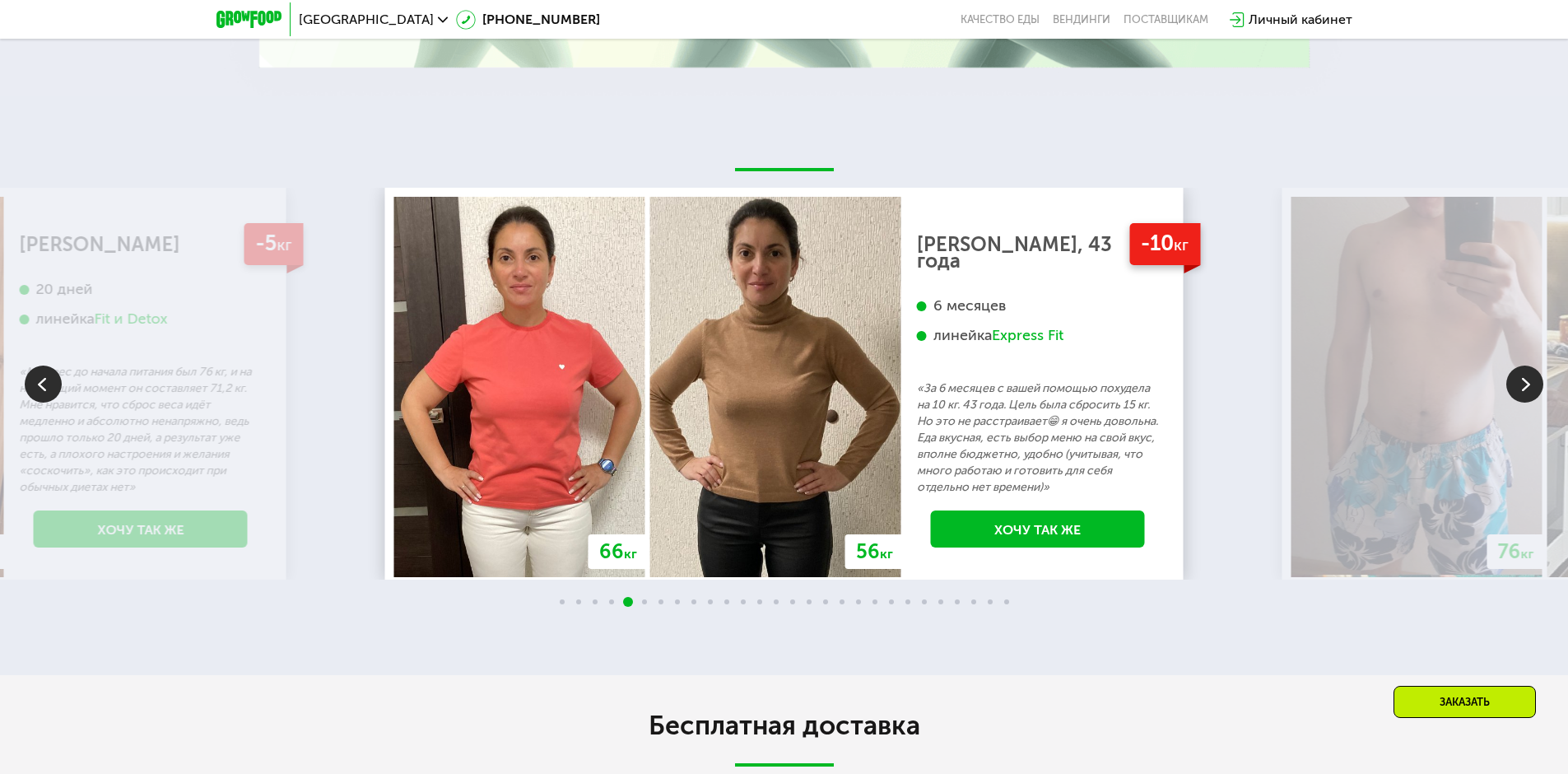
click at [1525, 390] on img at bounding box center [1525, 384] width 37 height 37
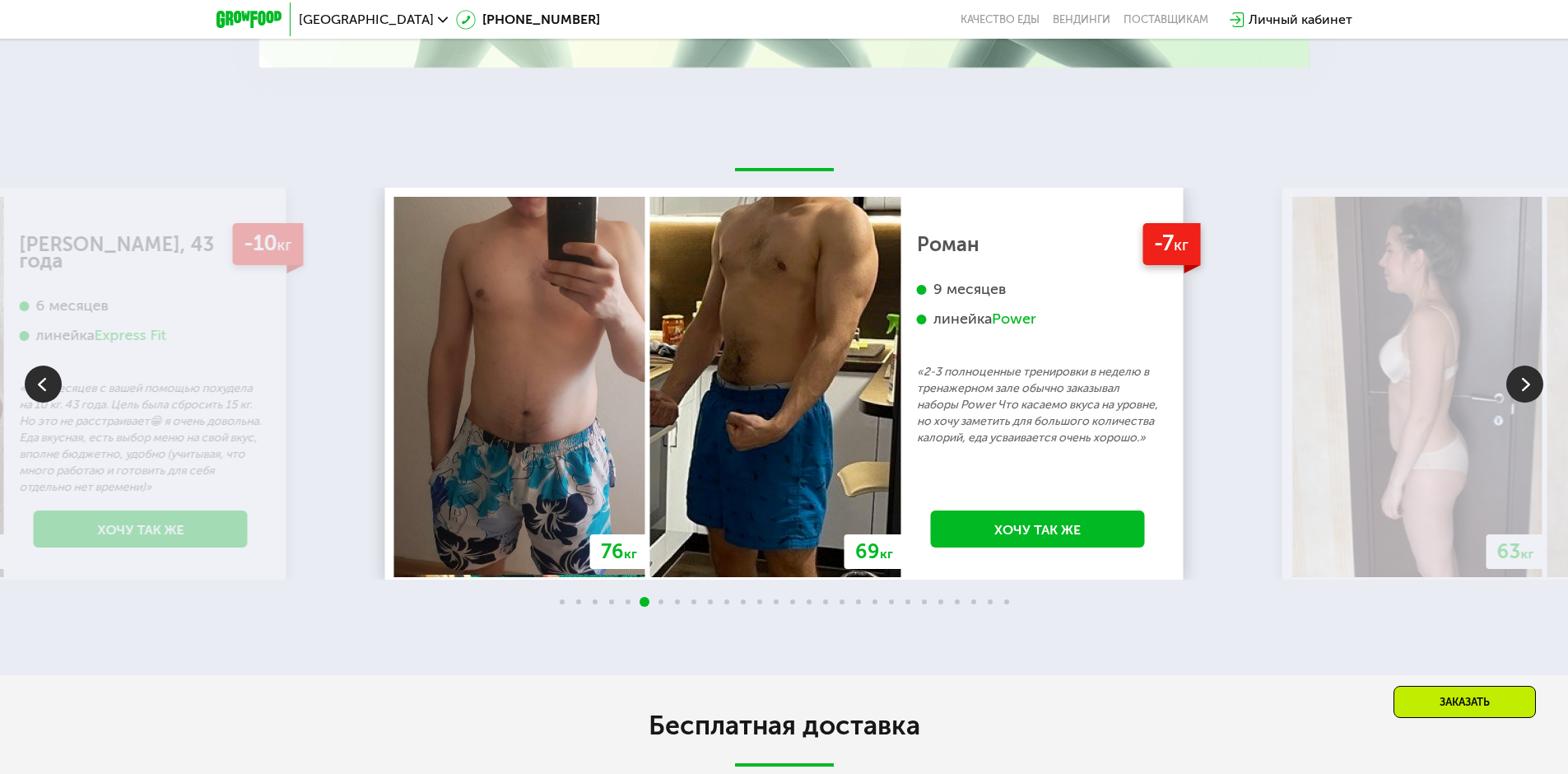
click at [1535, 398] on img at bounding box center [1525, 384] width 37 height 37
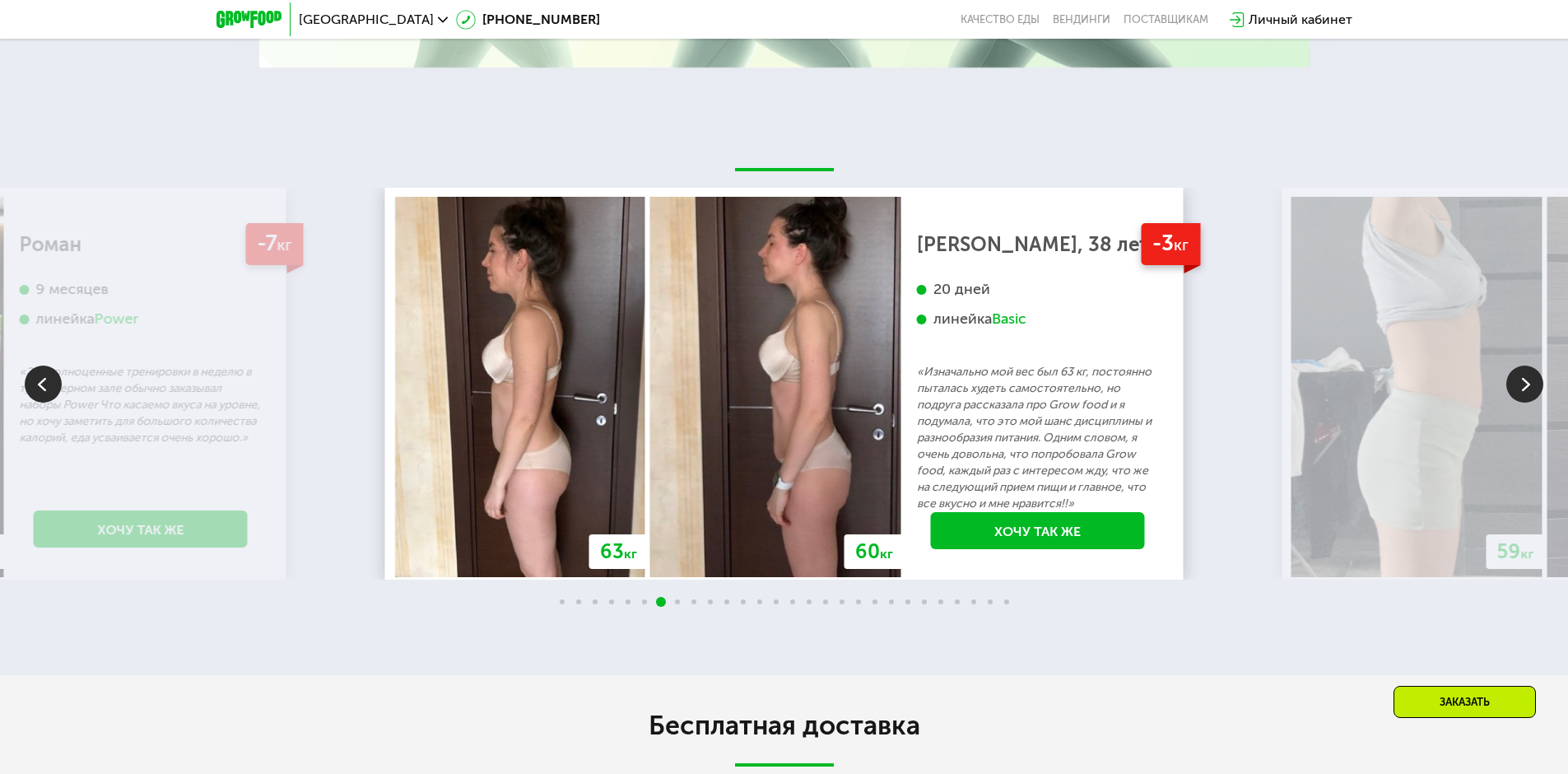
click at [1533, 390] on img at bounding box center [1525, 384] width 37 height 37
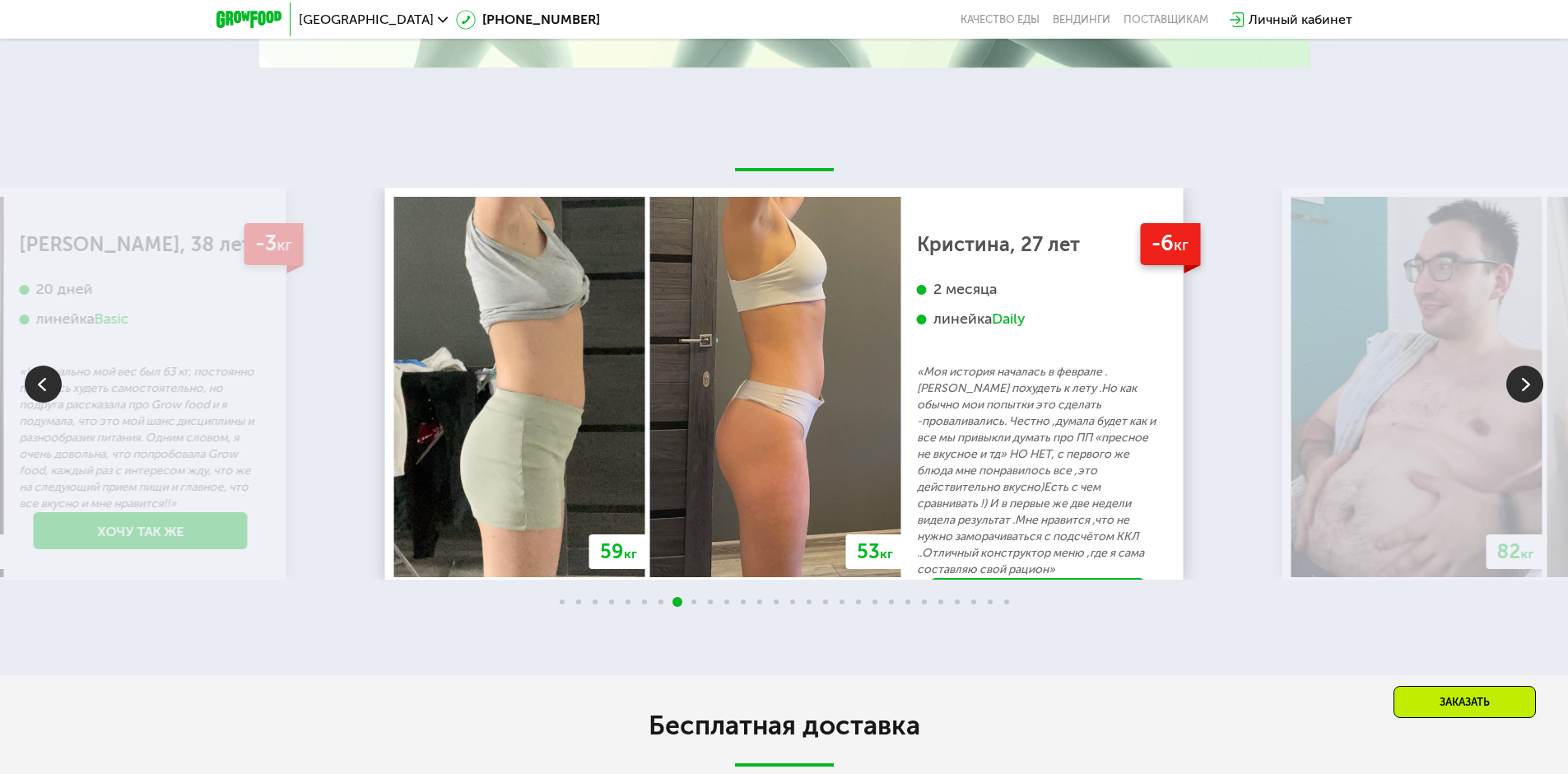
click at [1533, 389] on img at bounding box center [1525, 384] width 37 height 37
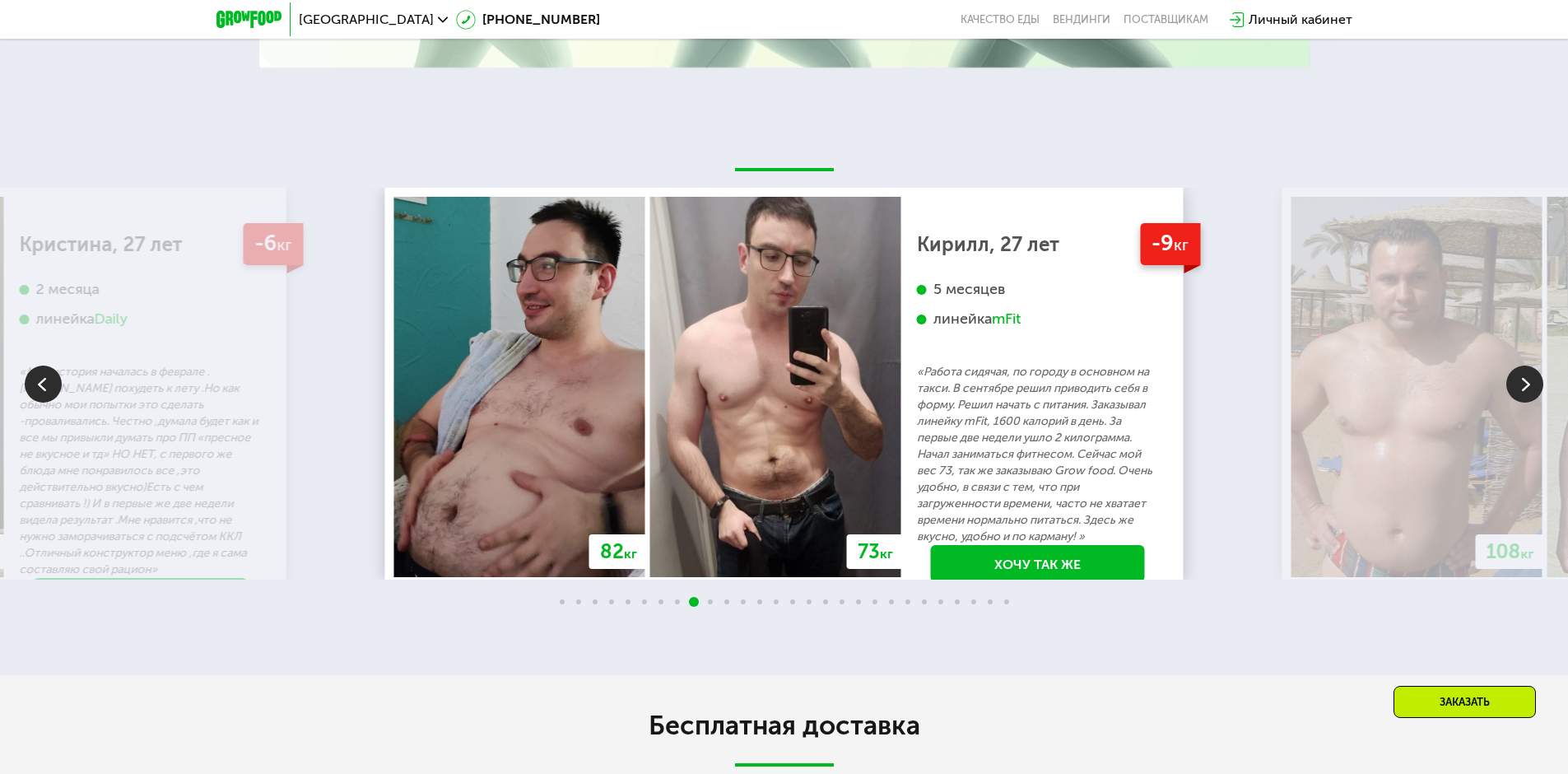
click at [1021, 322] on div "mFit" at bounding box center [1007, 319] width 29 height 19
click at [1039, 554] on link "Хочу так же" at bounding box center [1038, 563] width 214 height 37
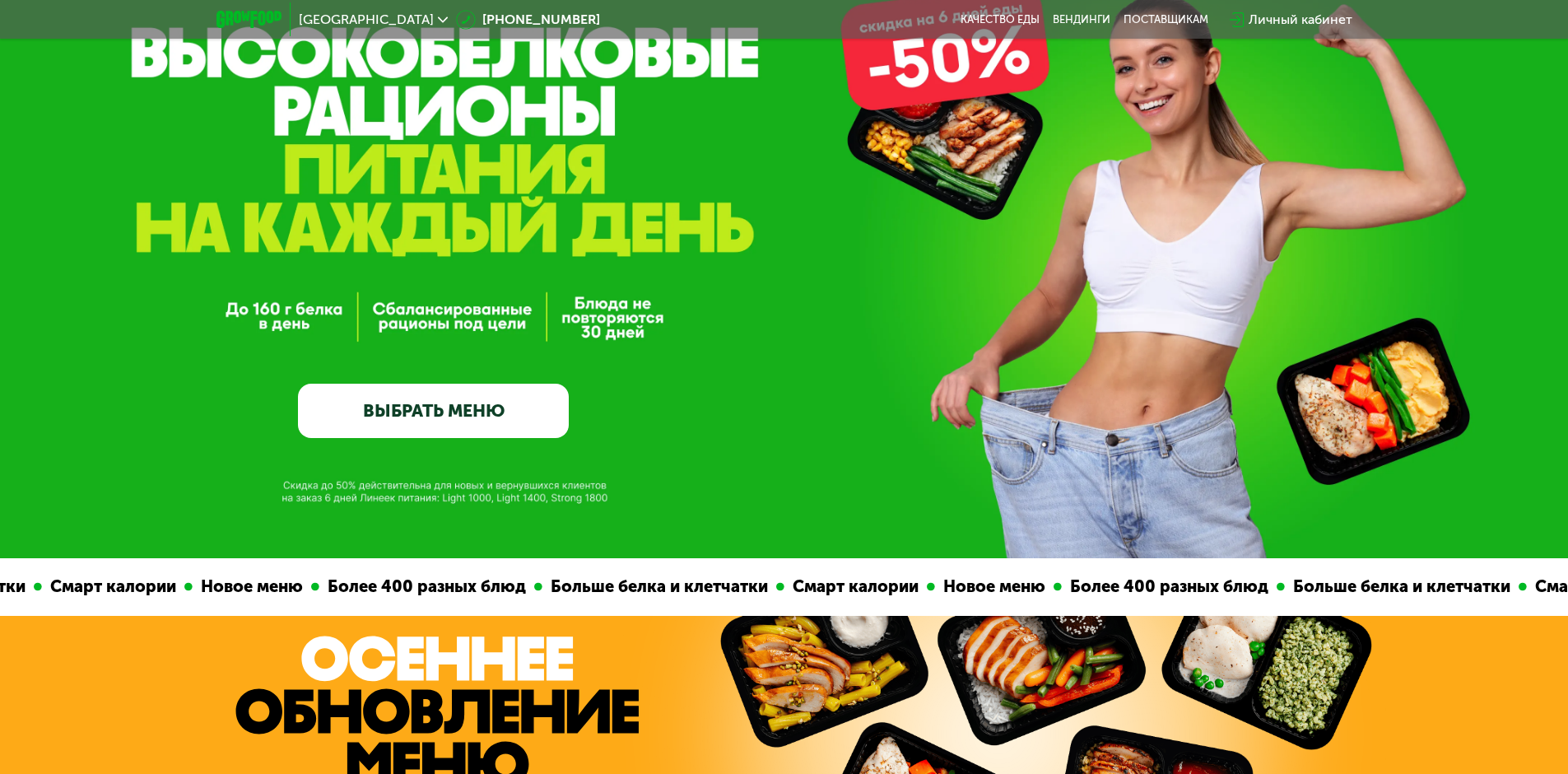
scroll to position [73, 0]
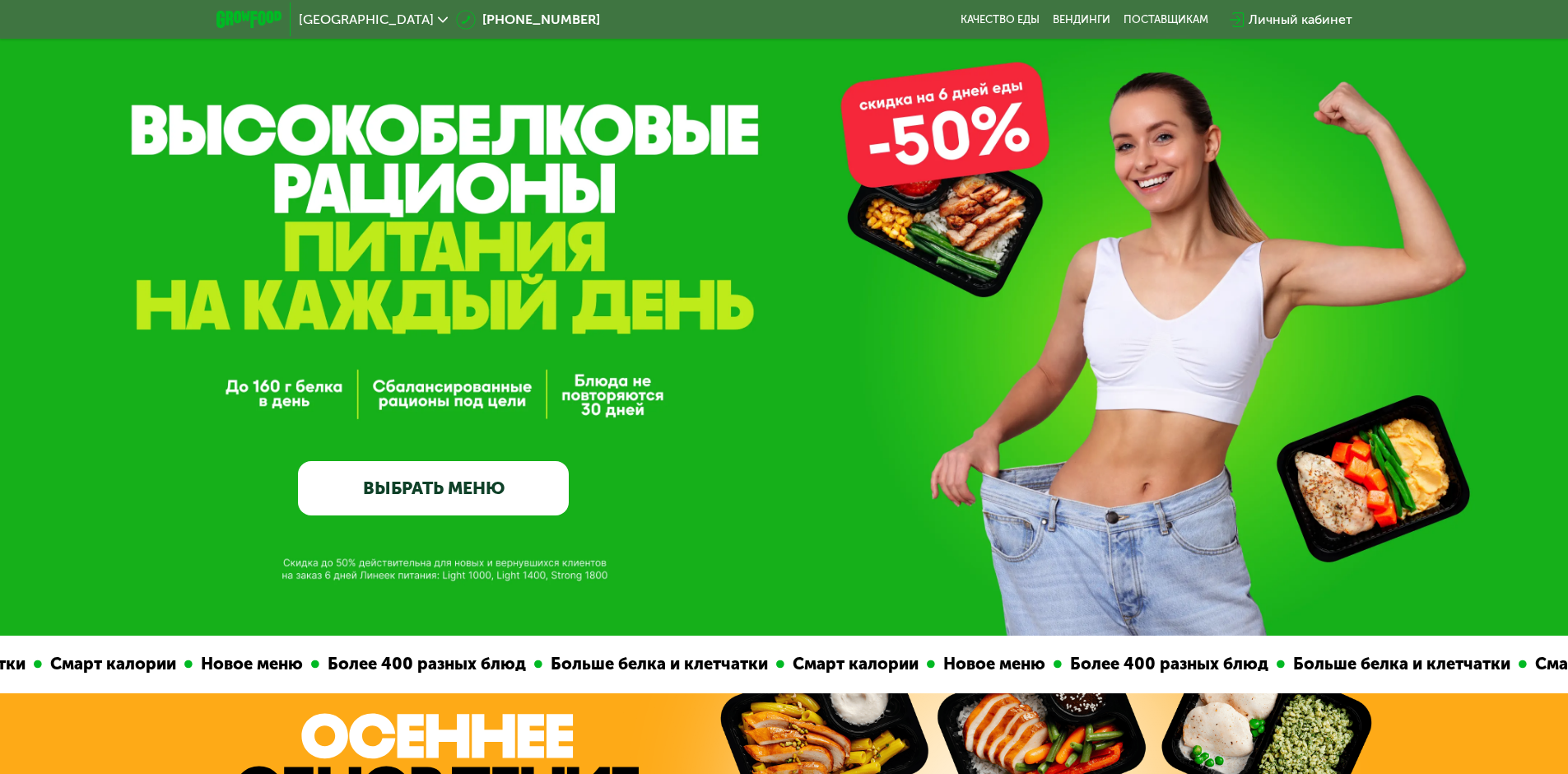
click at [593, 379] on div "GrowFood — доставка правильного питания ВЫБРАТЬ МЕНЮ" at bounding box center [784, 346] width 1568 height 338
click at [442, 166] on div "GrowFood — доставка правильного питания ВЫБРАТЬ МЕНЮ" at bounding box center [784, 282] width 1568 height 708
click at [513, 243] on div "GrowFood — доставка правильного питания ВЫБРАТЬ МЕНЮ" at bounding box center [433, 346] width 271 height 338
click at [431, 337] on div "GrowFood — доставка правильного питания ВЫБРАТЬ МЕНЮ" at bounding box center [433, 346] width 271 height 338
click at [415, 451] on div "GrowFood — доставка правильного питания ВЫБРАТЬ МЕНЮ" at bounding box center [433, 346] width 271 height 338
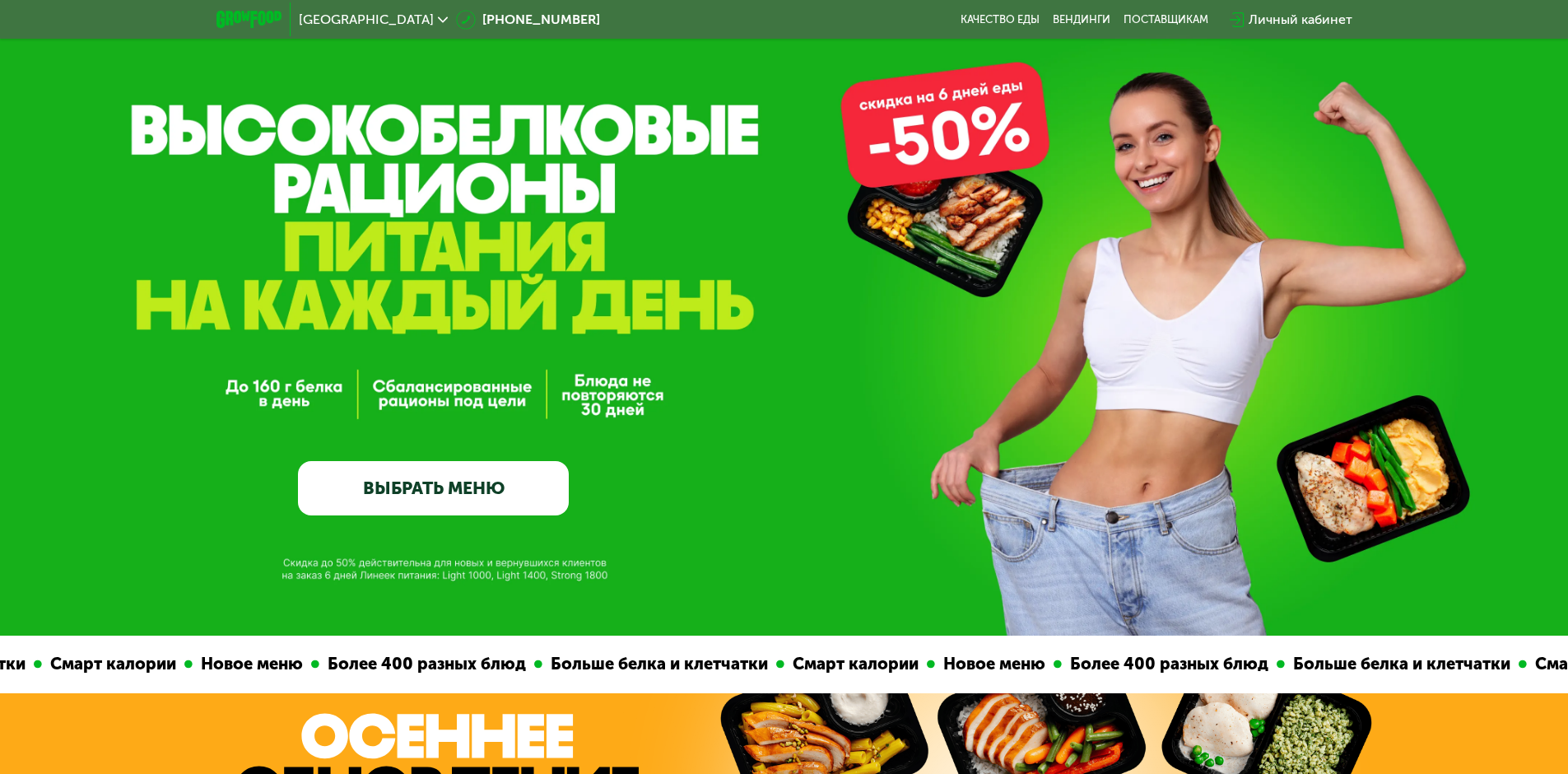
click at [429, 472] on link "ВЫБРАТЬ МЕНЮ" at bounding box center [433, 489] width 271 height 54
click at [517, 584] on div "GrowFood — доставка правильного питания ВЫБРАТЬ МЕНЮ" at bounding box center [784, 282] width 1568 height 708
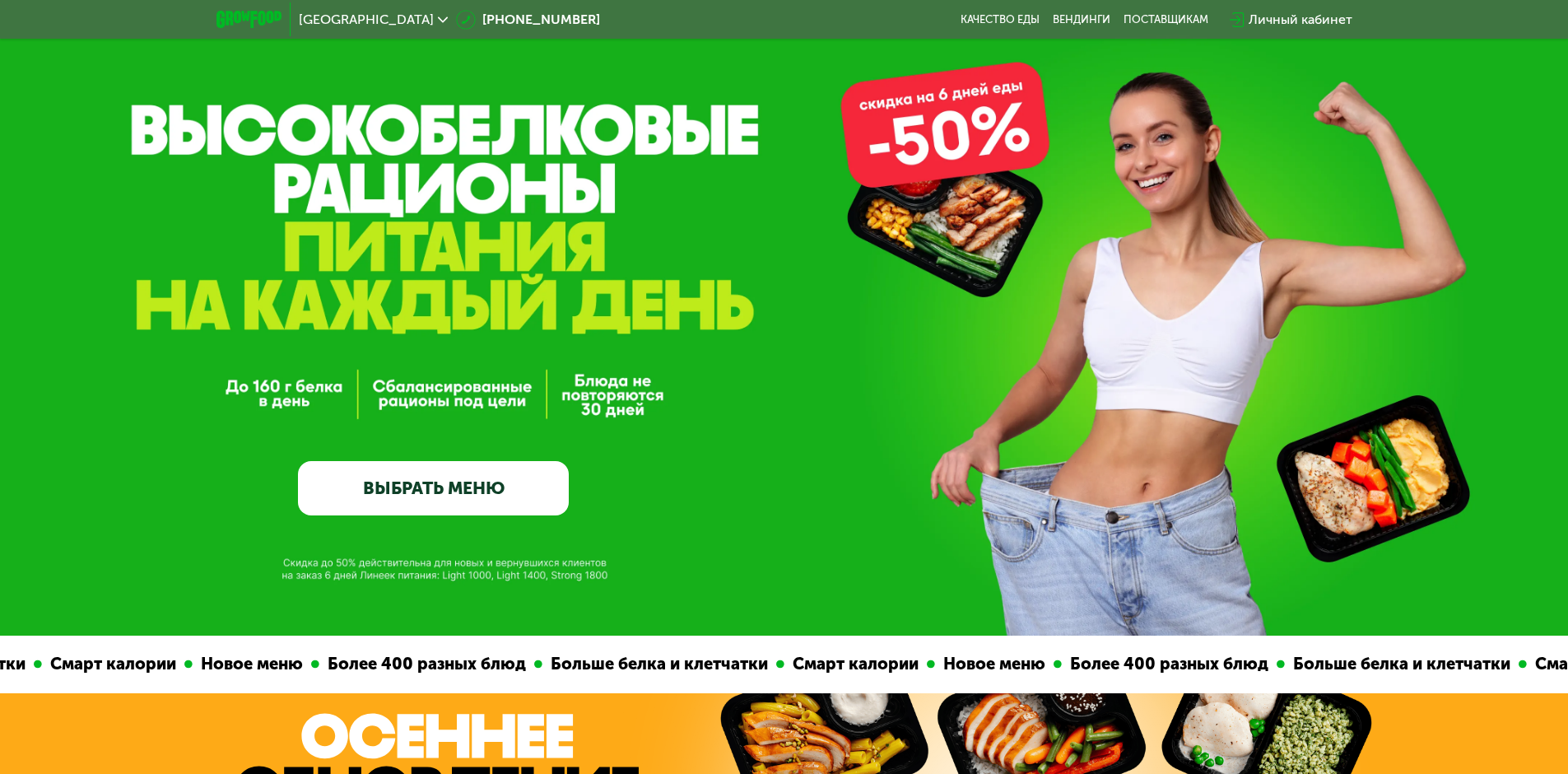
click at [515, 583] on div "GrowFood — доставка правильного питания ВЫБРАТЬ МЕНЮ" at bounding box center [784, 282] width 1568 height 708
click at [407, 492] on link "ВЫБРАТЬ МЕНЮ" at bounding box center [433, 489] width 271 height 54
